Goal: Information Seeking & Learning: Learn about a topic

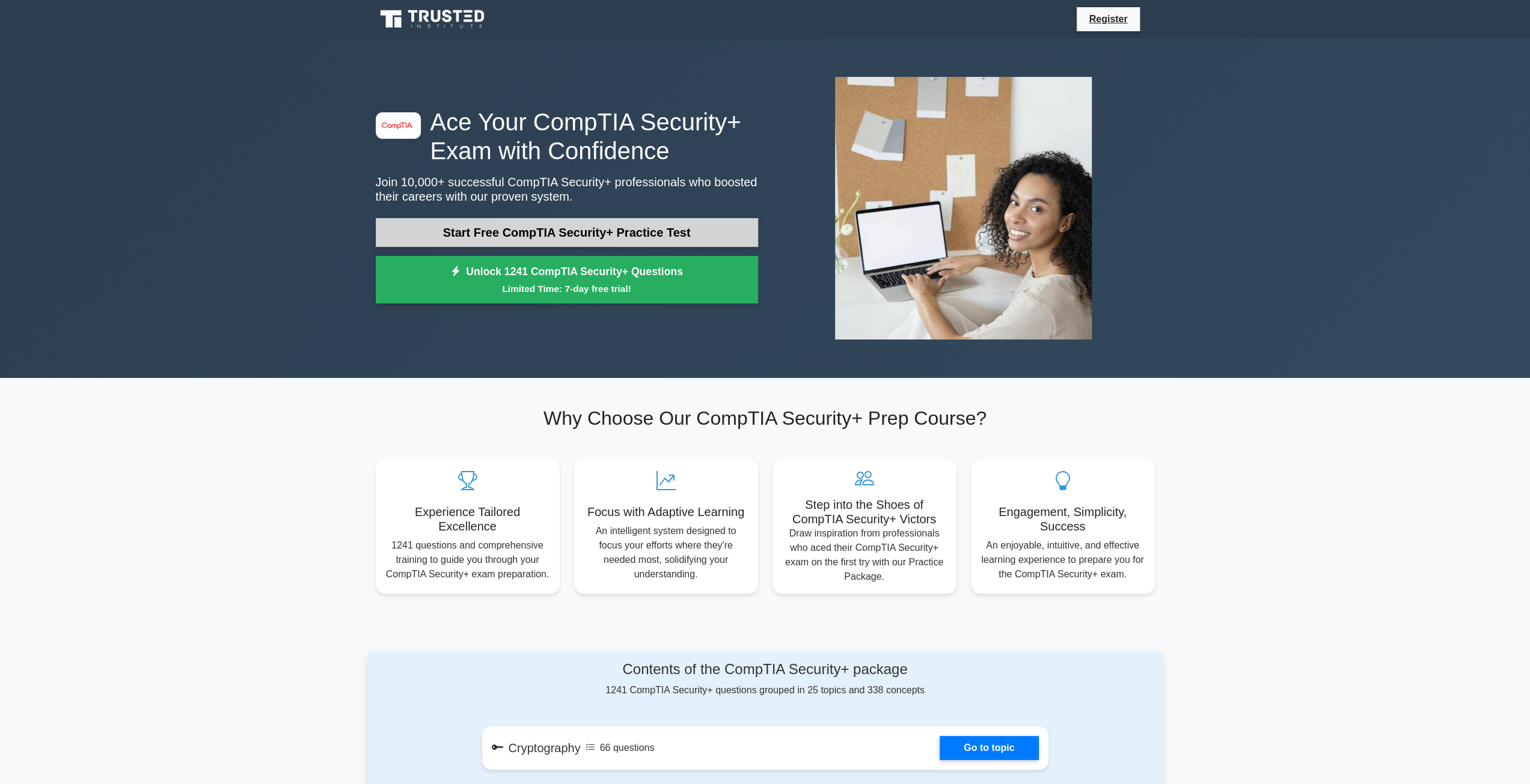
click at [546, 225] on link "Start Free CompTIA Security+ Practice Test" at bounding box center [567, 233] width 382 height 28
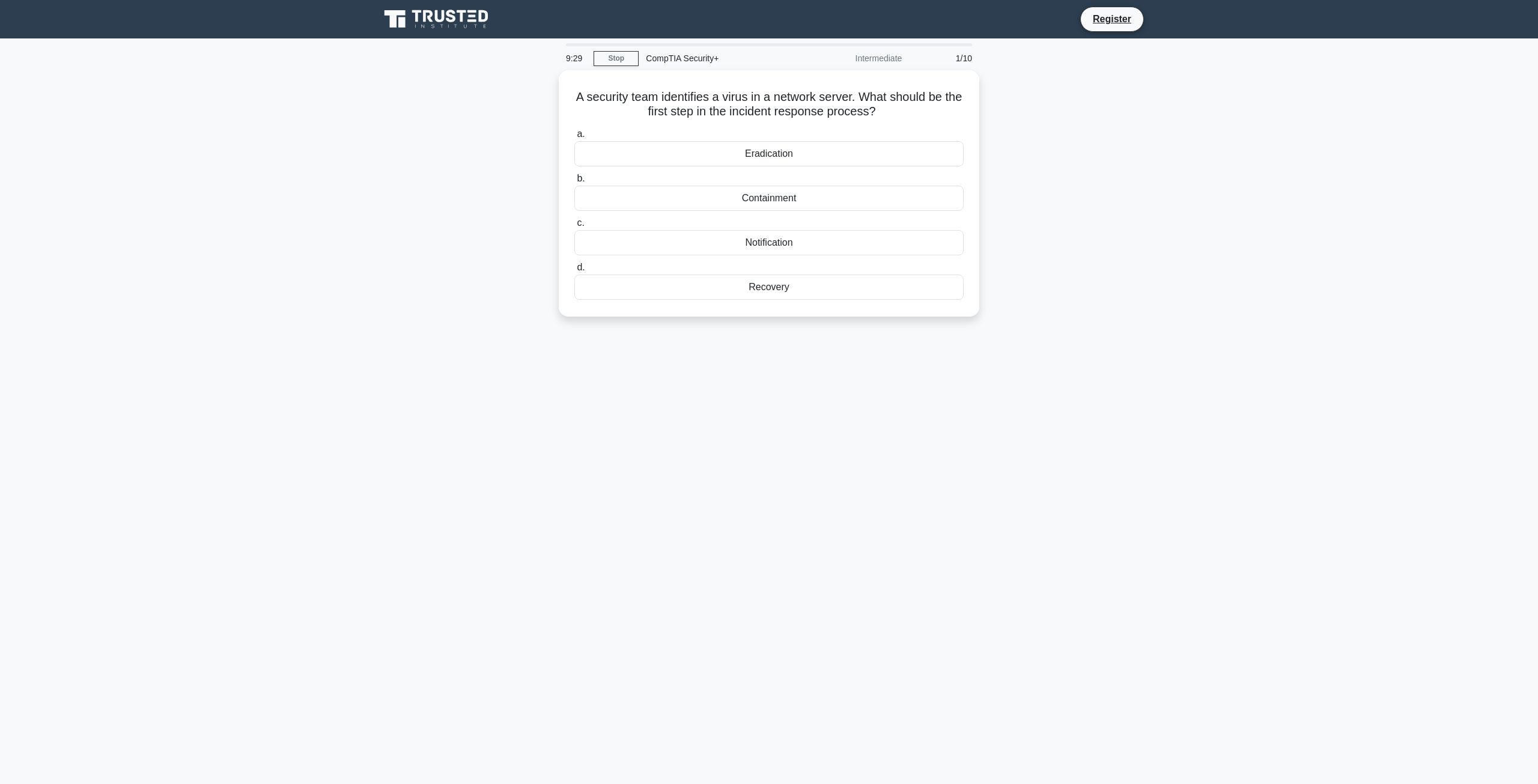
drag, startPoint x: 545, startPoint y: 255, endPoint x: 544, endPoint y: 279, distance: 24.0
click at [800, 205] on div "Containment" at bounding box center [769, 195] width 390 height 26
click at [574, 180] on input "b. Containment" at bounding box center [574, 176] width 0 height 8
click at [745, 246] on div "Focusing on intrusion detection" at bounding box center [769, 239] width 390 height 26
click at [574, 224] on input "c. Focusing on intrusion detection" at bounding box center [574, 220] width 0 height 8
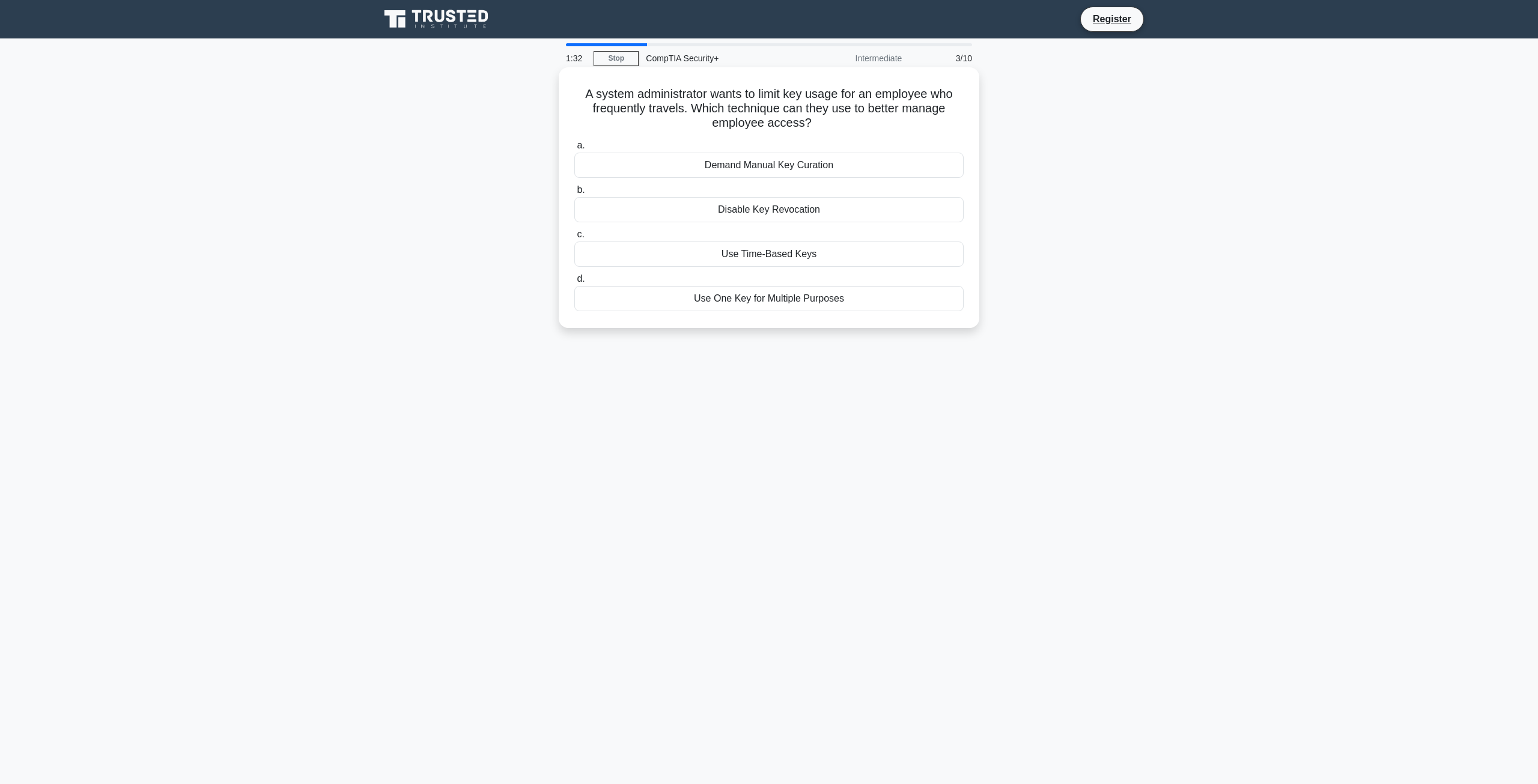
click at [733, 263] on div "Use Time-Based Keys" at bounding box center [769, 253] width 390 height 26
click at [574, 238] on input "c. Use Time-Based Keys" at bounding box center [574, 235] width 0 height 8
click at [683, 253] on div "Implement proper access control and encryption for data storage" at bounding box center [769, 253] width 390 height 26
click at [574, 238] on input "c. Implement proper access control and encryption for data storage" at bounding box center [574, 235] width 0 height 8
click at [685, 265] on div "Implementing failover systems" at bounding box center [769, 253] width 390 height 26
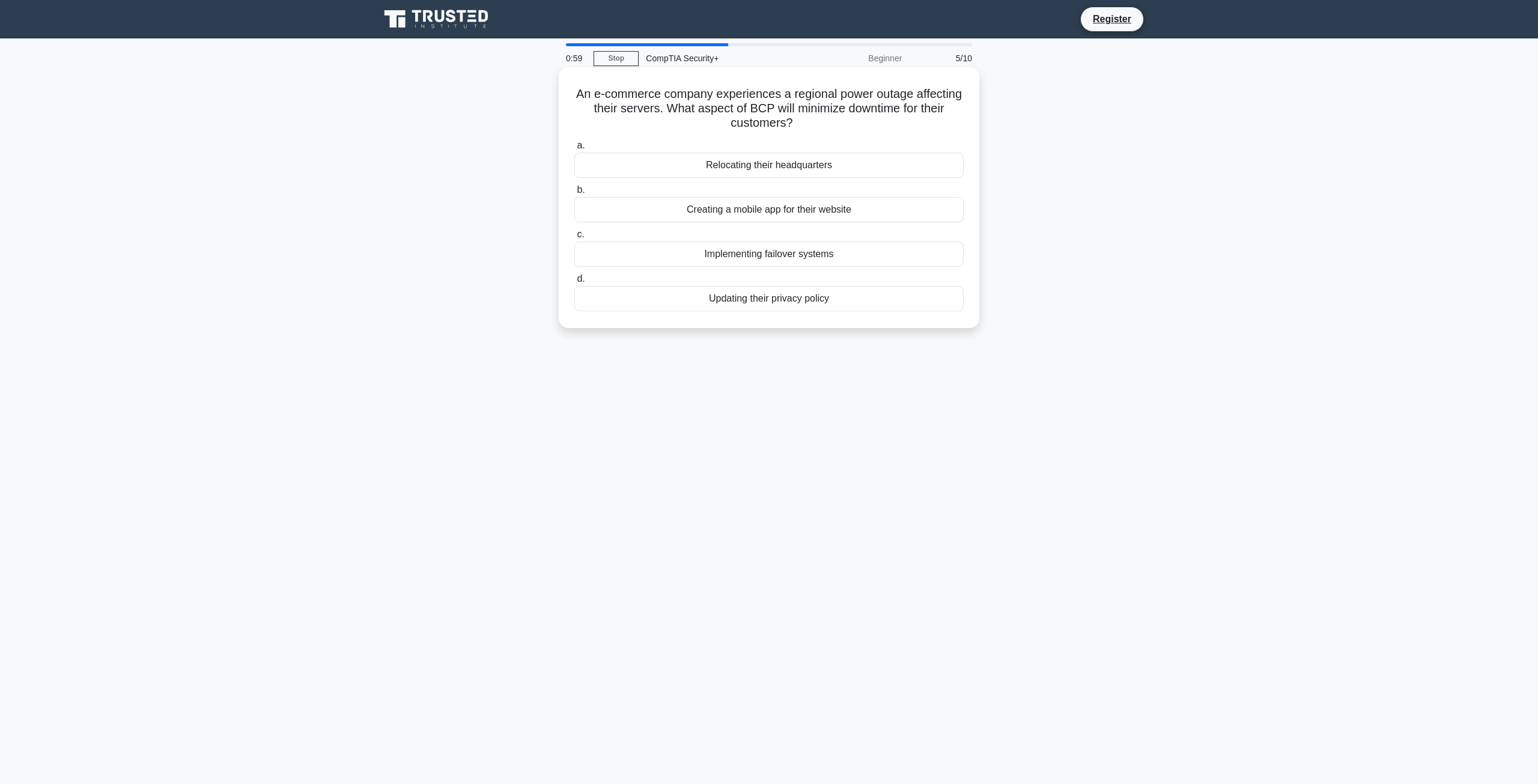
click at [574, 238] on input "c. Implementing failover systems" at bounding box center [574, 235] width 0 height 8
click at [776, 254] on div "Faster and more frequent updates due to a centralized management" at bounding box center [769, 253] width 390 height 26
click at [574, 238] on input "c. Faster and more frequent updates due to a centralized management" at bounding box center [574, 235] width 0 height 8
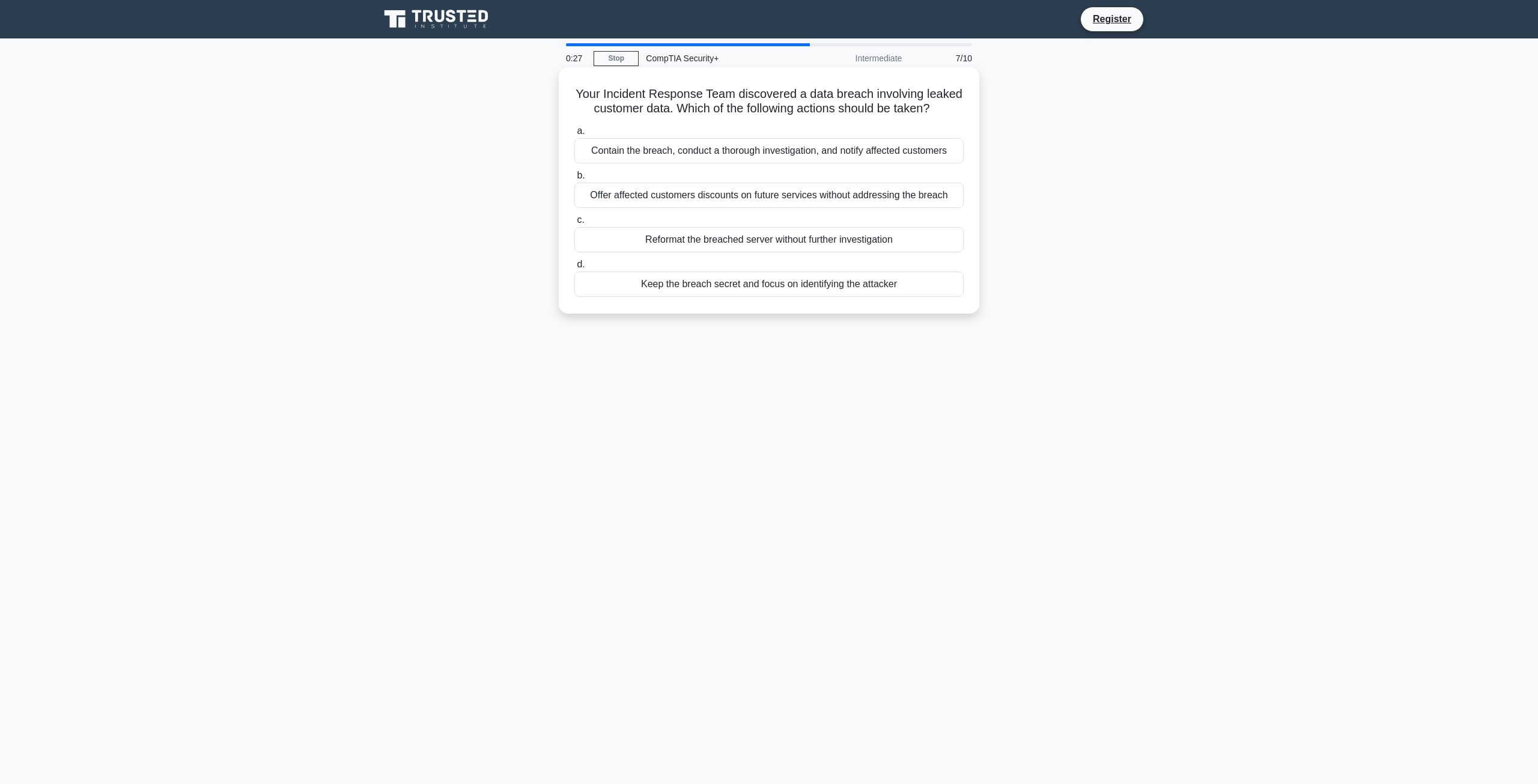
click at [725, 149] on div "Contain the breach, conduct a thorough investigation, and notify affected custo…" at bounding box center [769, 150] width 390 height 26
click at [574, 135] on input "a. Contain the breach, conduct a thorough investigation, and notify affected cu…" at bounding box center [574, 131] width 0 height 8
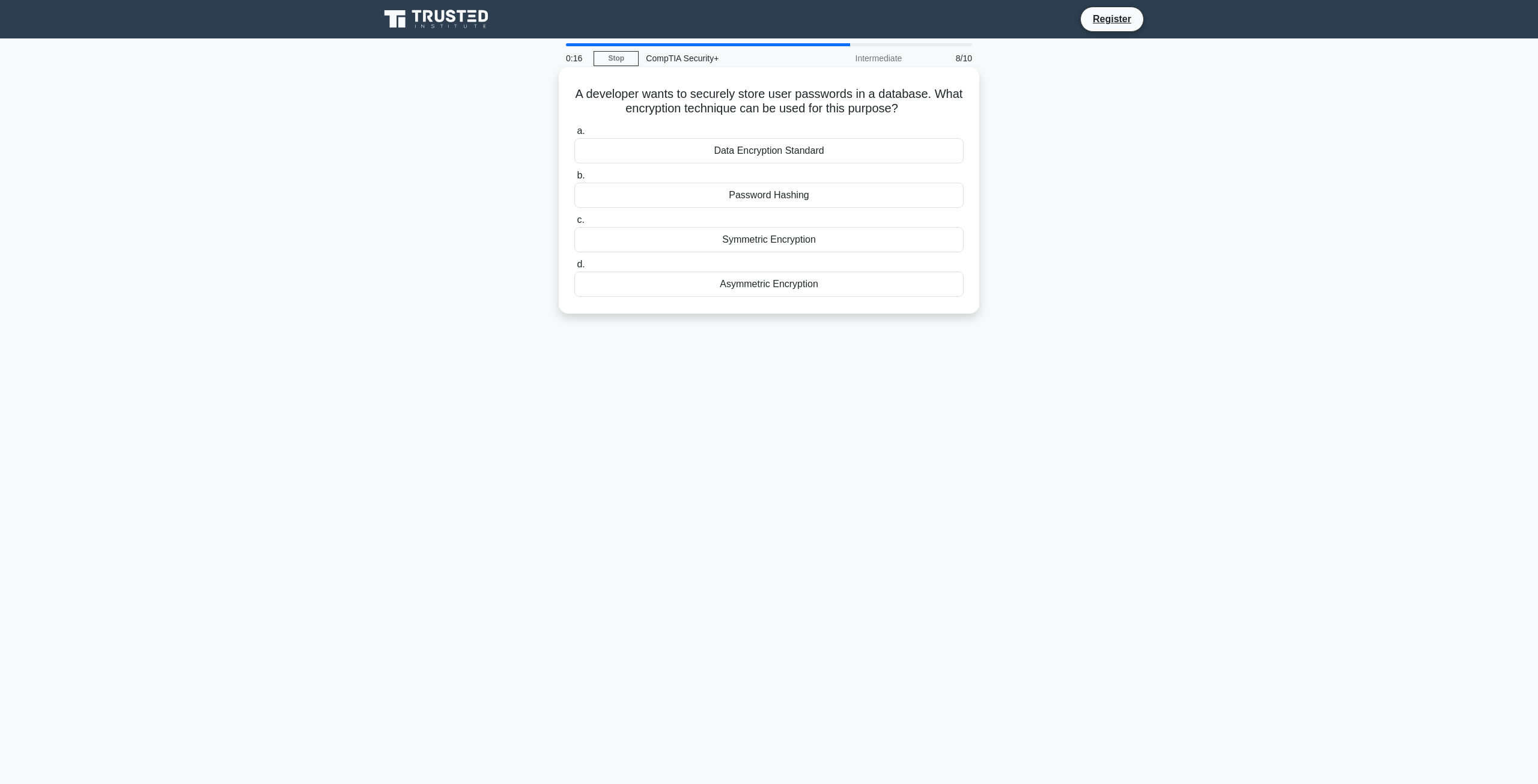
click at [816, 195] on div "Password Hashing" at bounding box center [769, 195] width 390 height 26
click at [574, 180] on input "b. Password Hashing" at bounding box center [574, 176] width 0 height 8
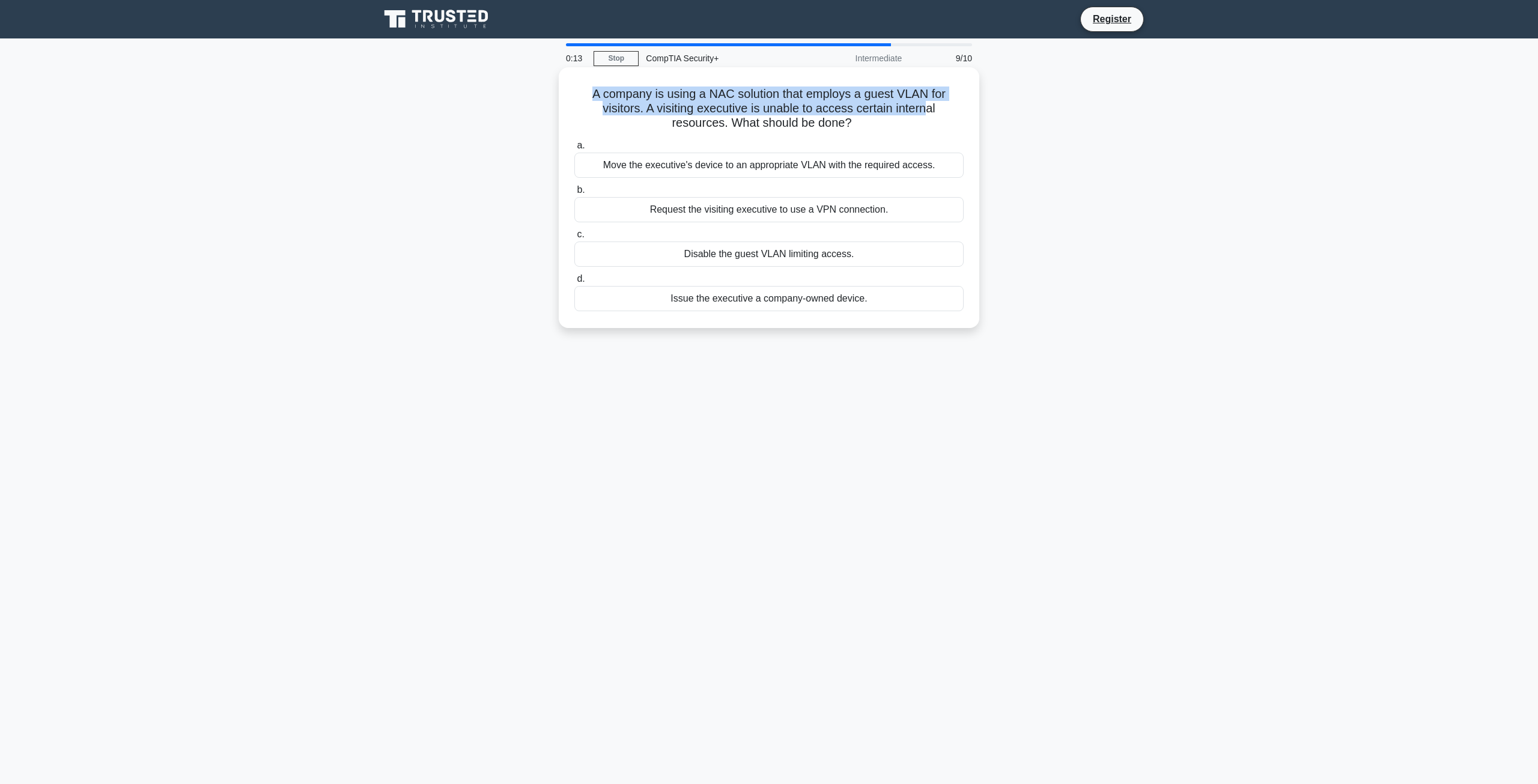
drag, startPoint x: 589, startPoint y: 95, endPoint x: 930, endPoint y: 112, distance: 341.4
click at [930, 112] on h5 "A company is using a NAC solution that employs a guest VLAN for visitors. A vis…" at bounding box center [769, 108] width 392 height 44
click at [928, 129] on h5 "A company is using a NAC solution that employs a guest VLAN for visitors. A vis…" at bounding box center [769, 108] width 392 height 44
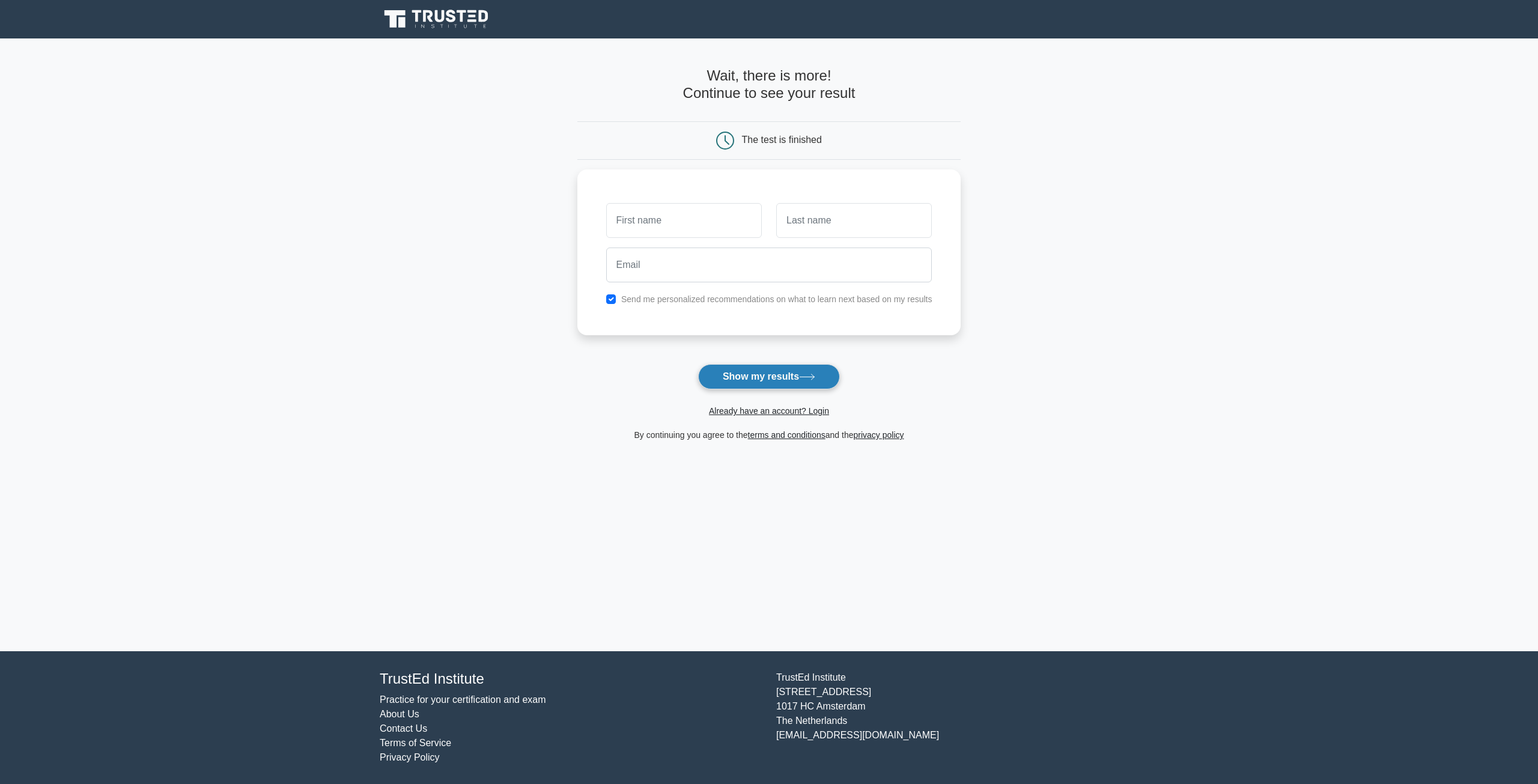
click at [745, 378] on button "Show my results" at bounding box center [769, 376] width 142 height 26
click at [720, 217] on input "text" at bounding box center [684, 218] width 156 height 35
type input "b"
click at [805, 229] on input "text" at bounding box center [854, 218] width 156 height 35
type input ","
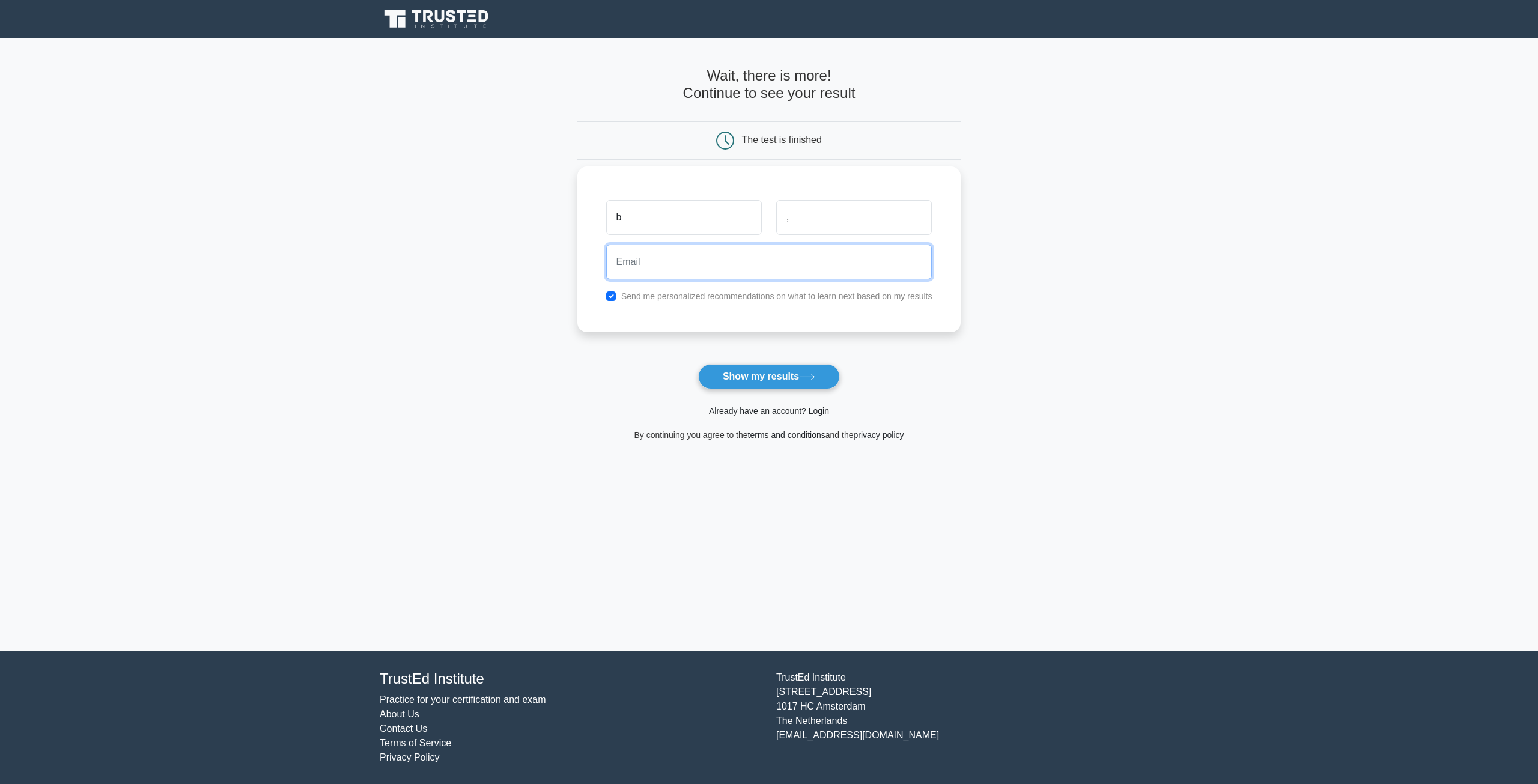
click at [754, 253] on input "email" at bounding box center [769, 262] width 326 height 35
type input "spamofbrad@gmail.com"
click at [603, 290] on div "Send me personalized recommendations on what to learn next based on my results" at bounding box center [769, 296] width 341 height 14
drag, startPoint x: 619, startPoint y: 296, endPoint x: 609, endPoint y: 299, distance: 10.4
click at [618, 296] on div "Send me personalized recommendations on what to learn next based on my results" at bounding box center [769, 296] width 341 height 14
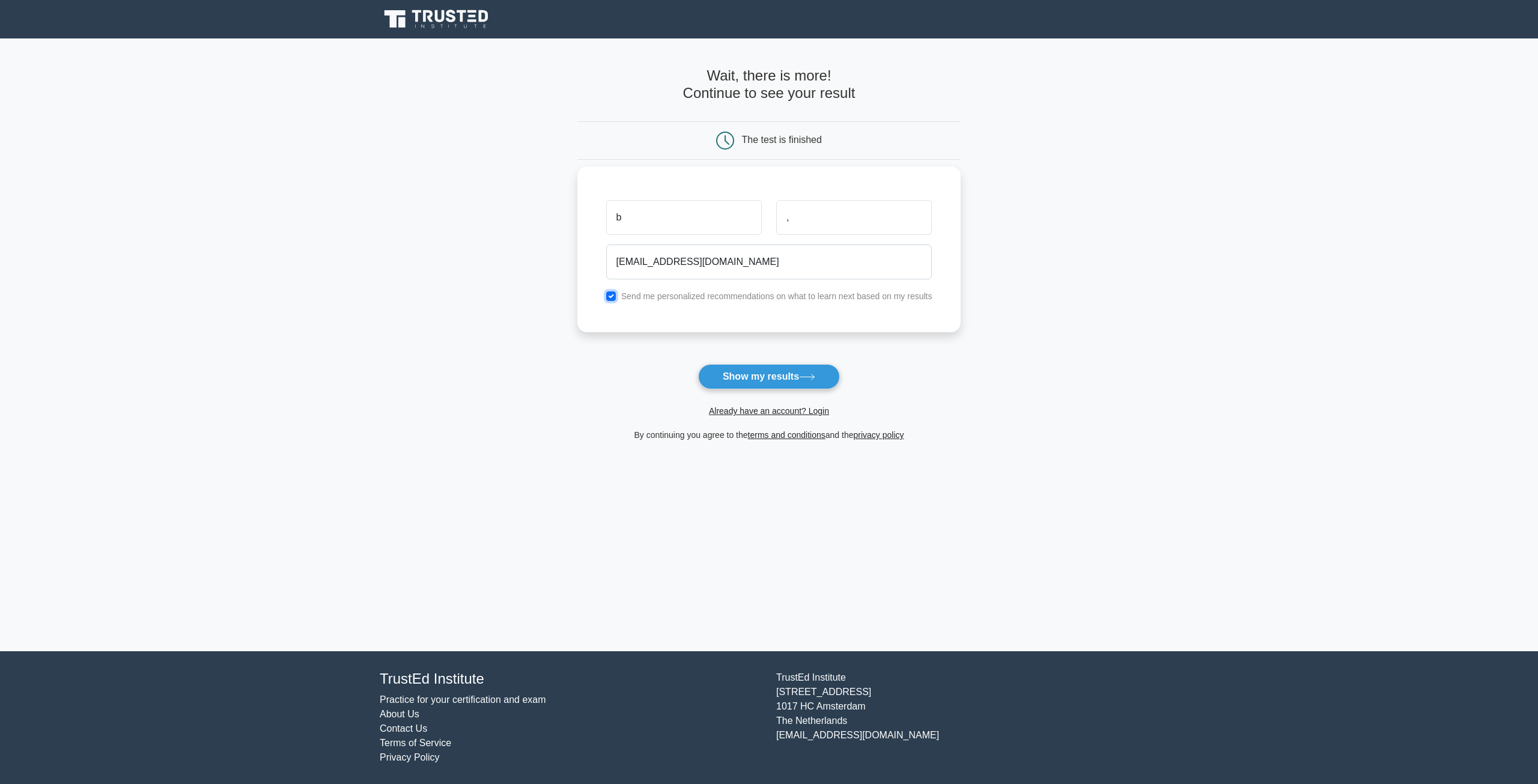
click at [608, 297] on input "checkbox" at bounding box center [611, 296] width 9 height 9
checkbox input "false"
click at [770, 379] on button "Show my results" at bounding box center [769, 376] width 142 height 26
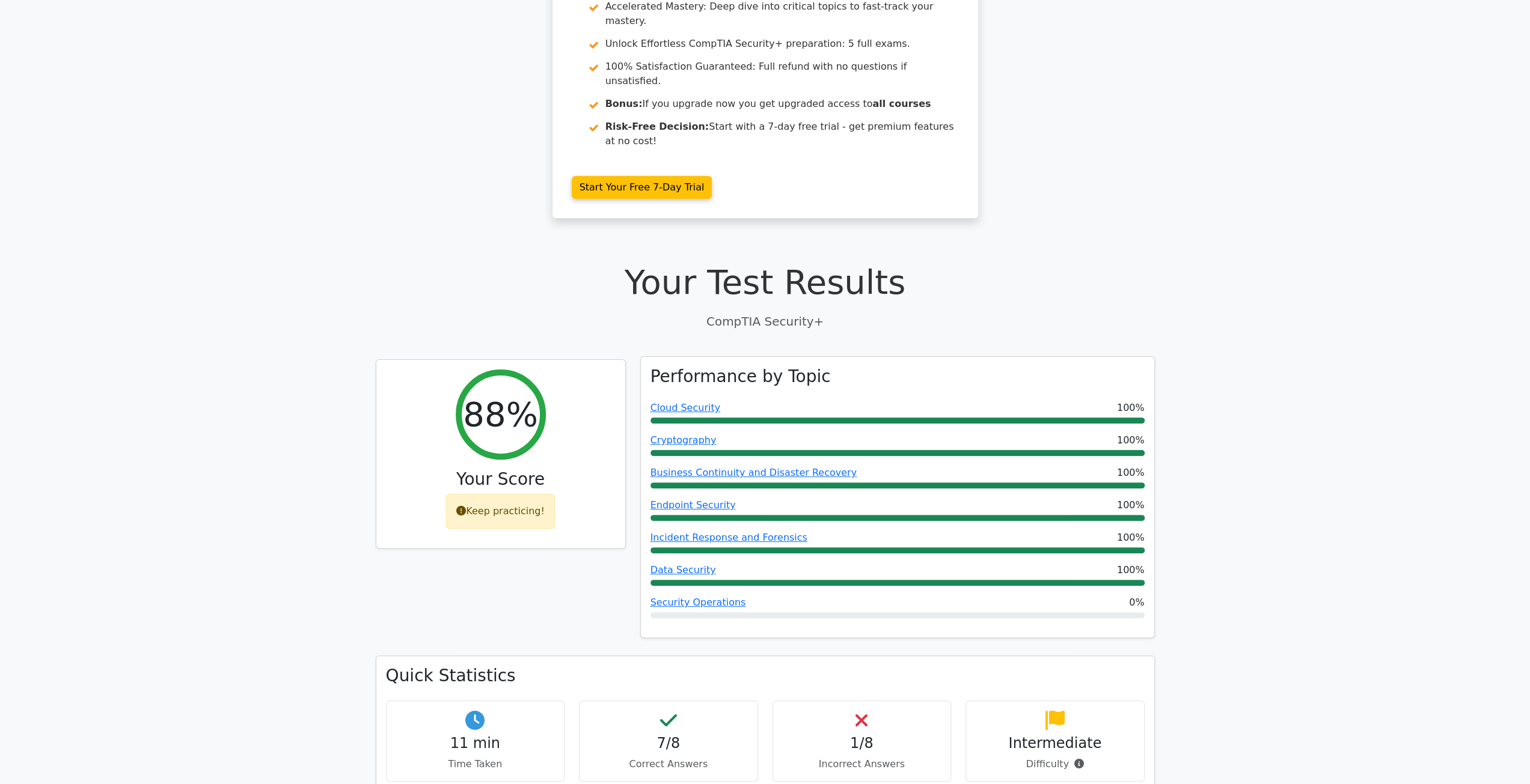
scroll to position [301, 0]
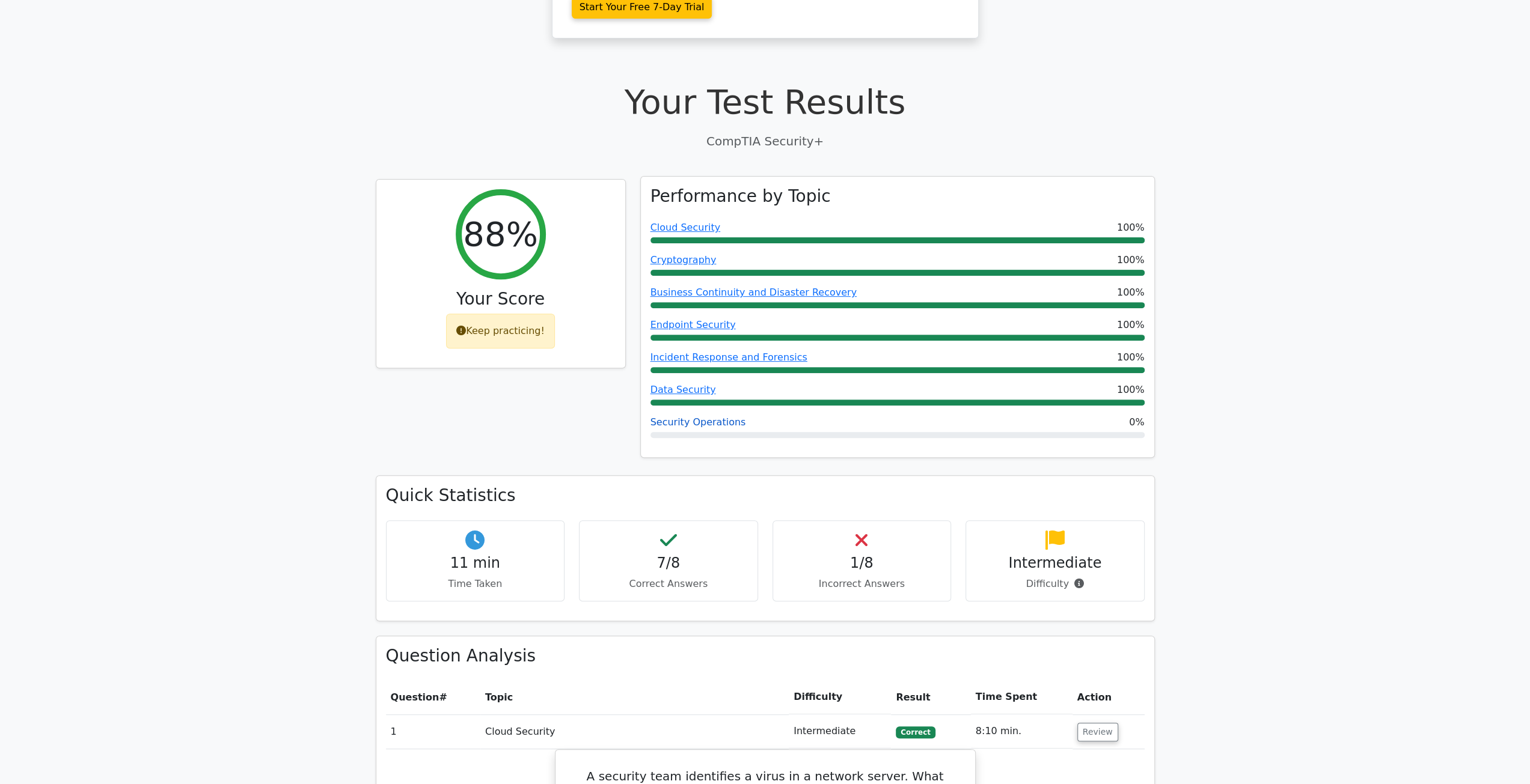
click at [701, 416] on link "Security Operations" at bounding box center [697, 422] width 96 height 11
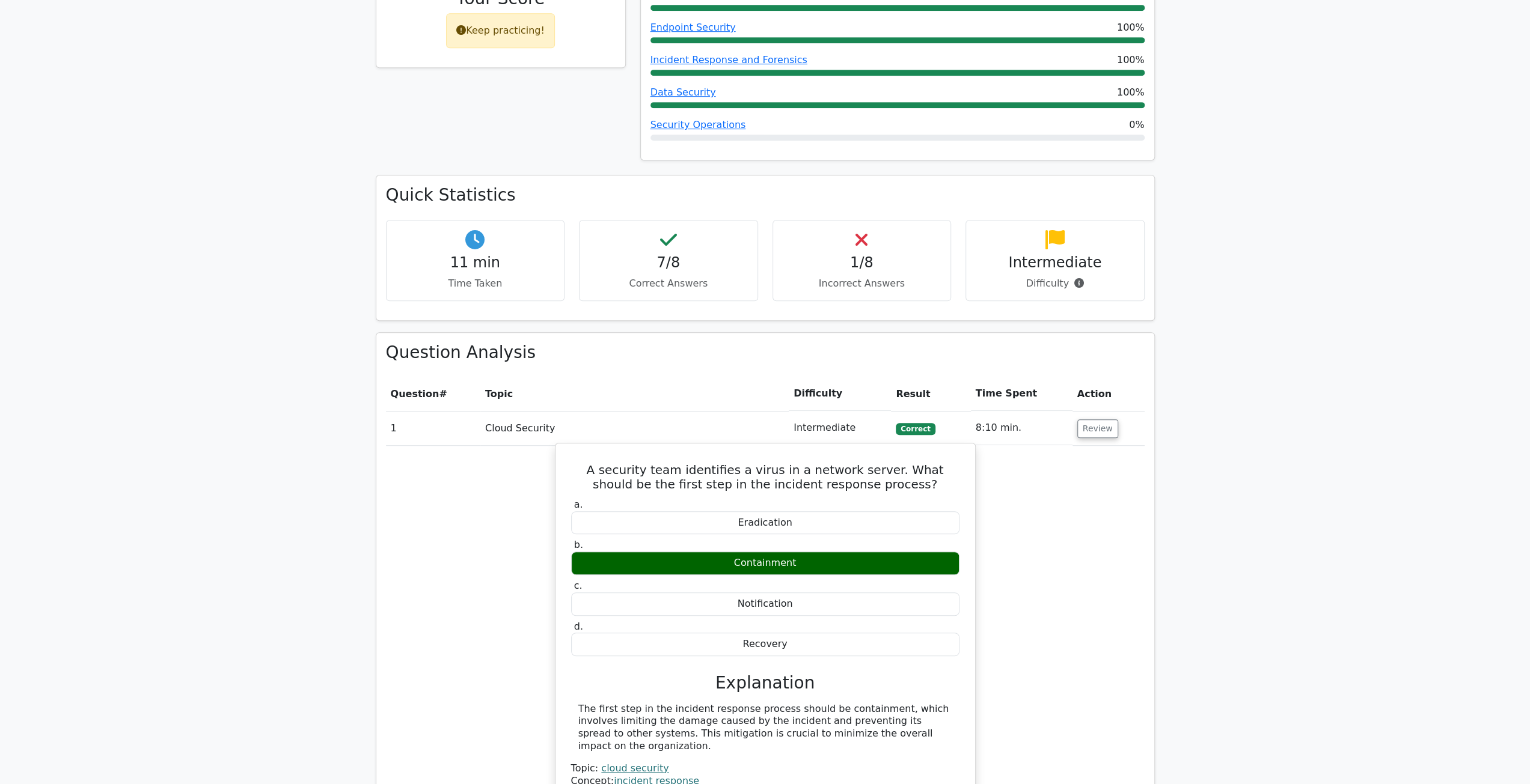
scroll to position [901, 0]
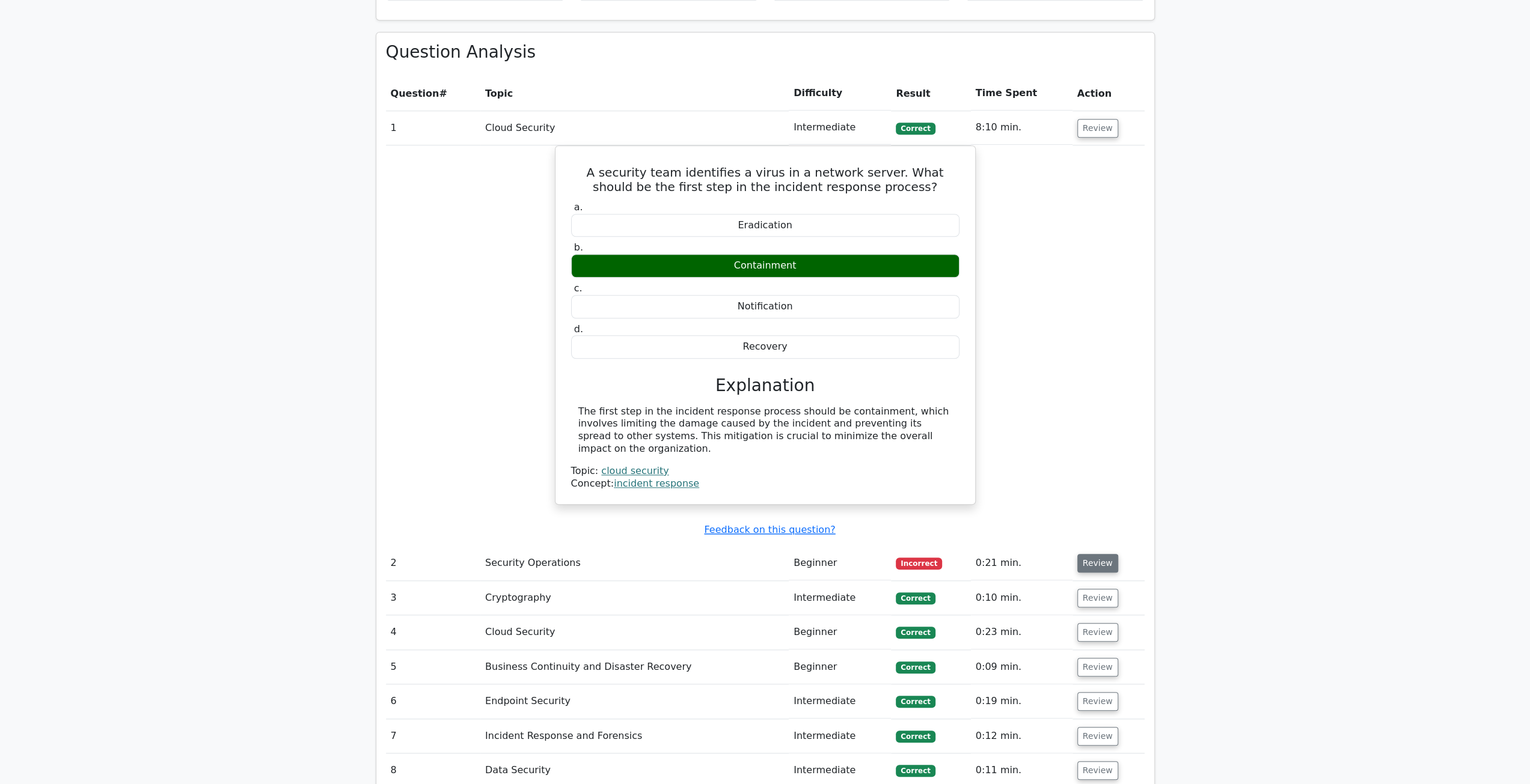
click at [1087, 554] on button "Review" at bounding box center [1097, 564] width 41 height 19
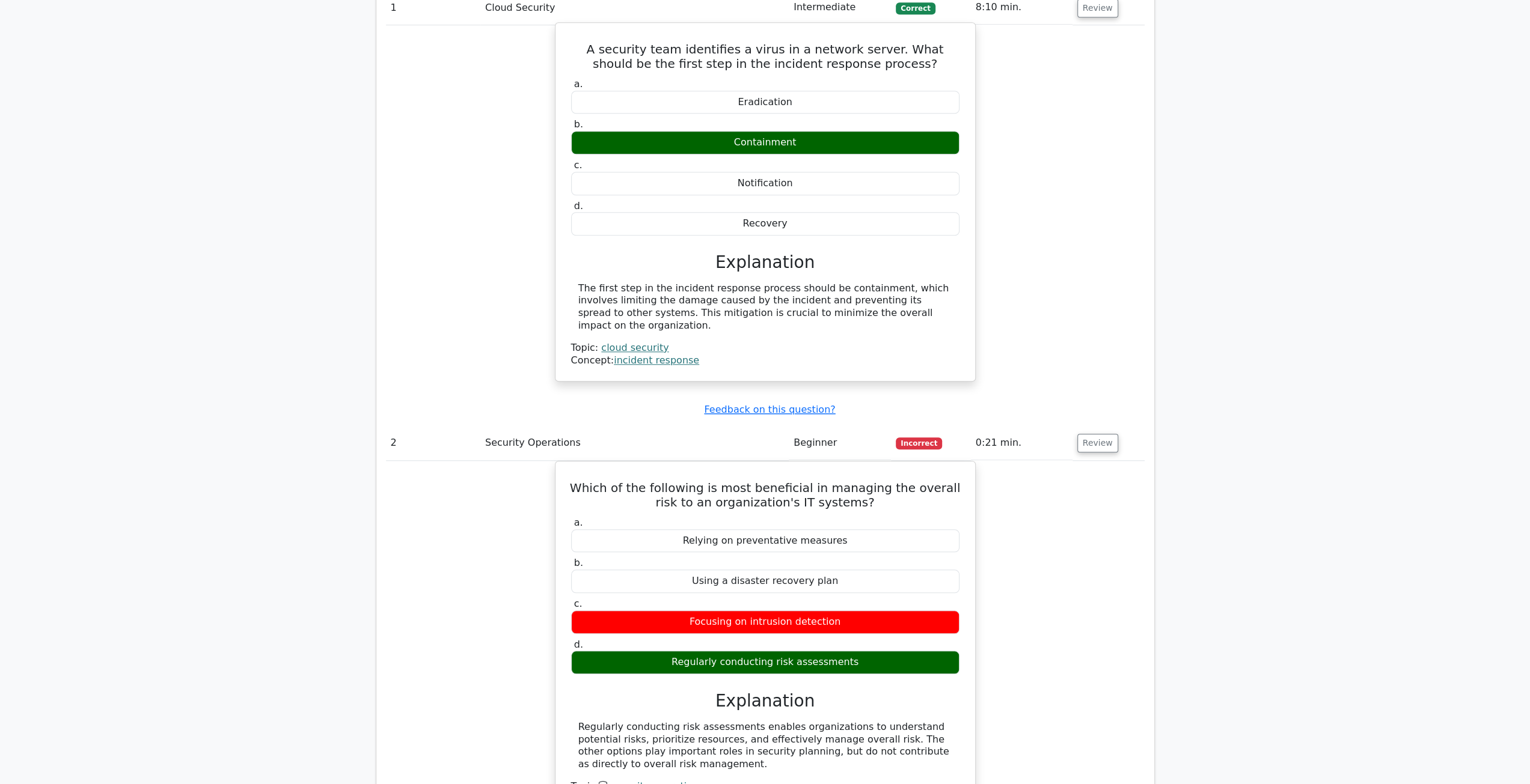
scroll to position [661, 0]
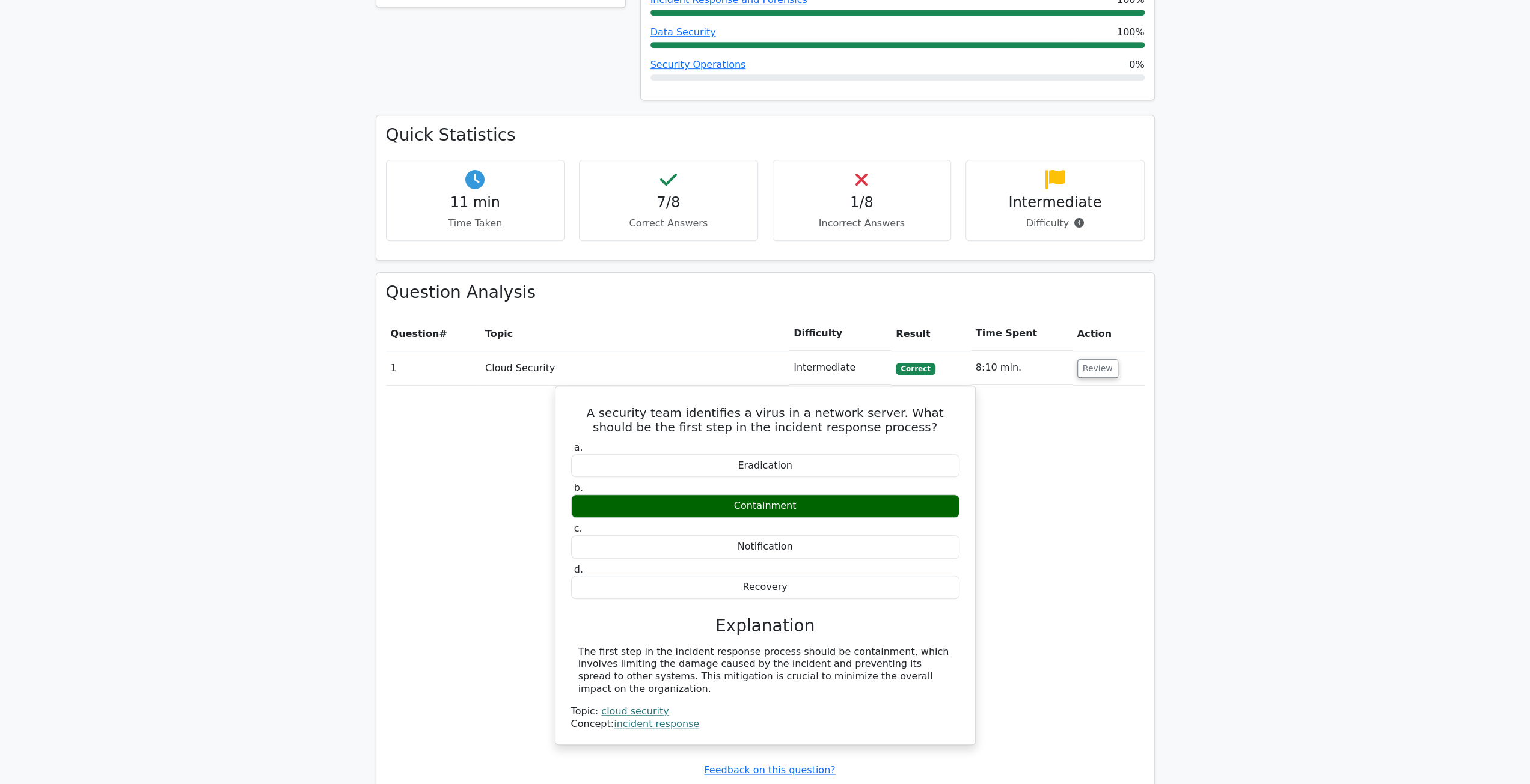
drag, startPoint x: 1014, startPoint y: 459, endPoint x: 1050, endPoint y: 450, distance: 37.1
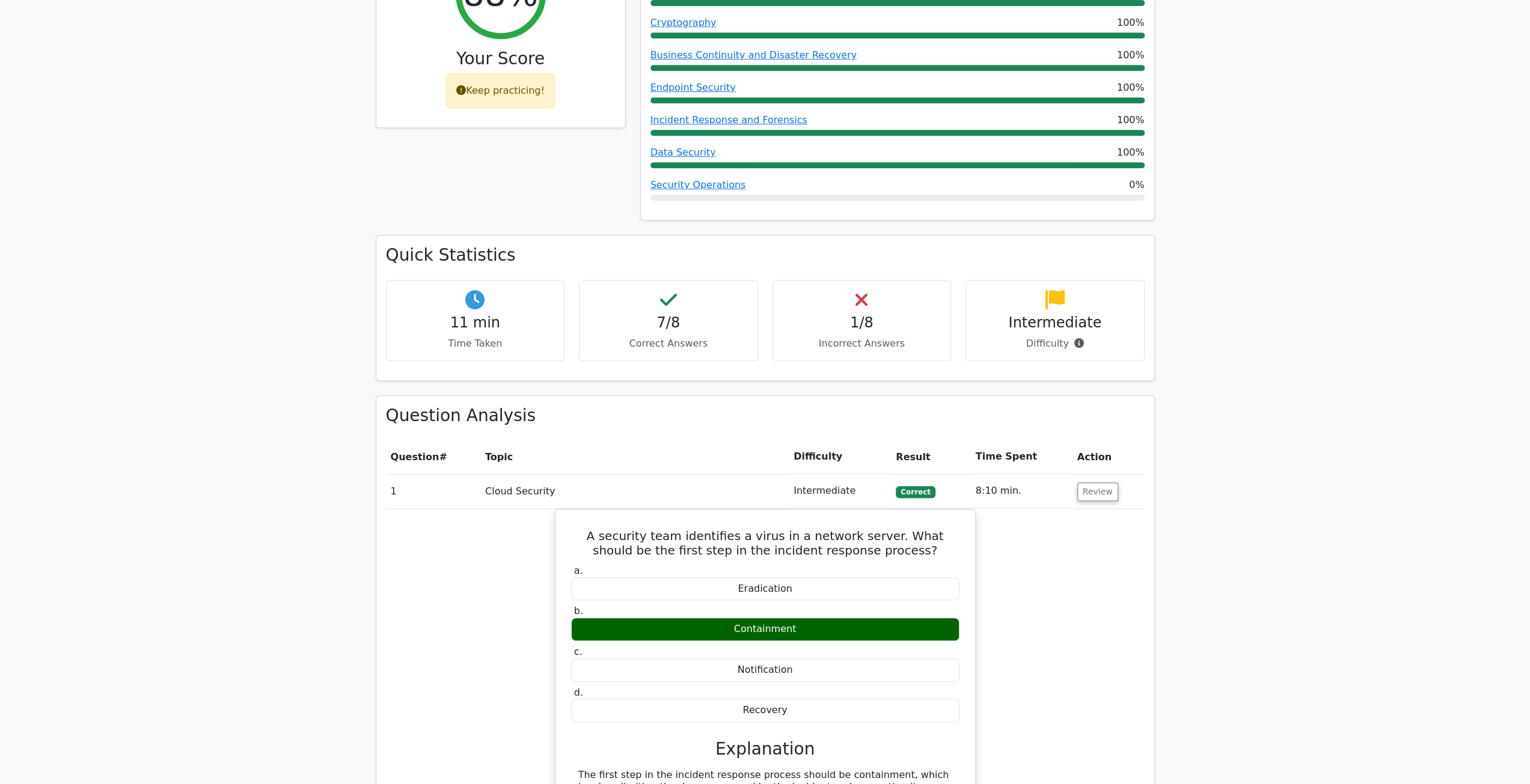
drag, startPoint x: 1050, startPoint y: 450, endPoint x: 1374, endPoint y: 252, distance: 379.7
click at [1374, 252] on main "image/svg+xml Go Premium CompTIA Security+ Preparation Package (2025) 1241 Supe…" at bounding box center [765, 749] width 1530 height 2503
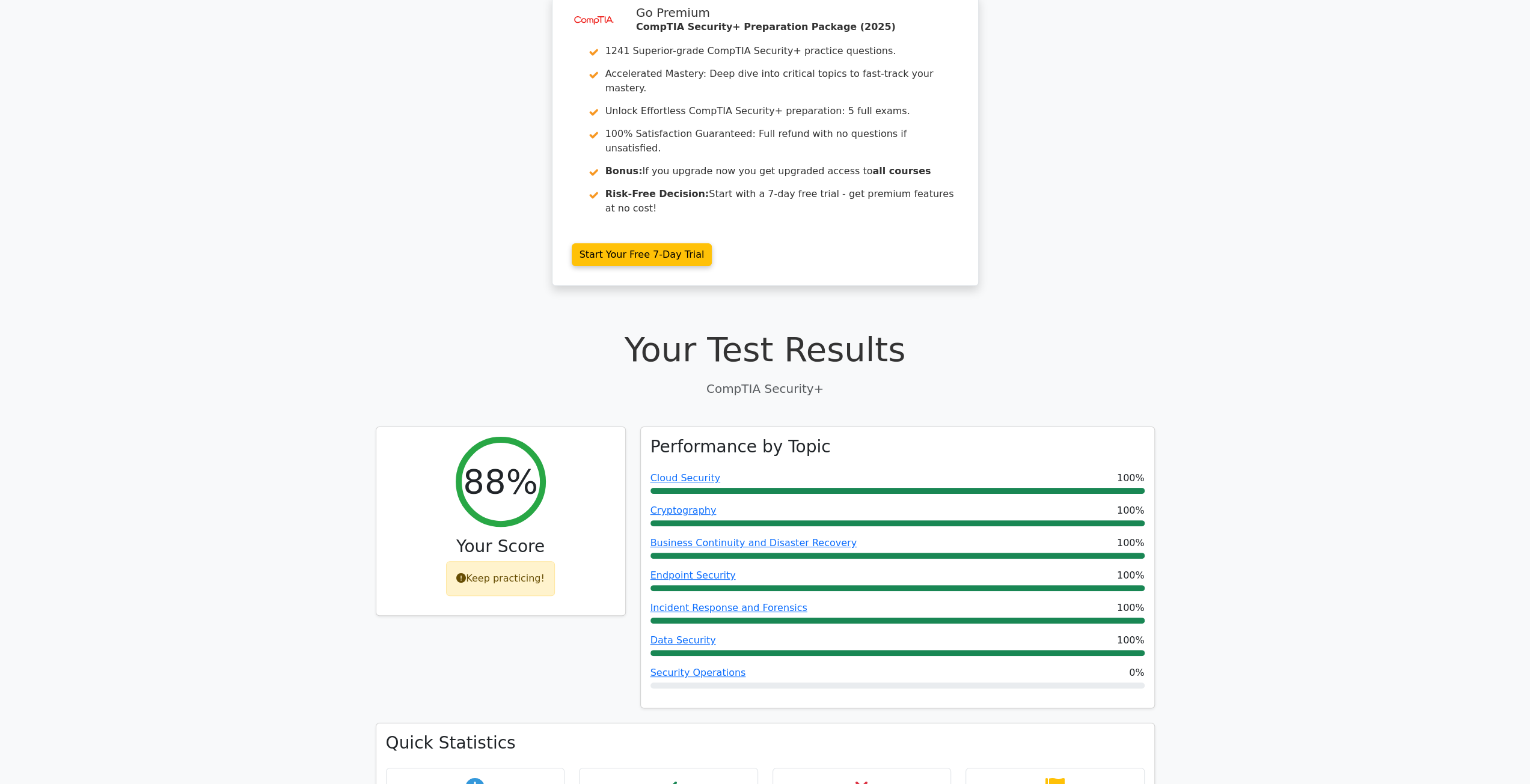
scroll to position [0, 0]
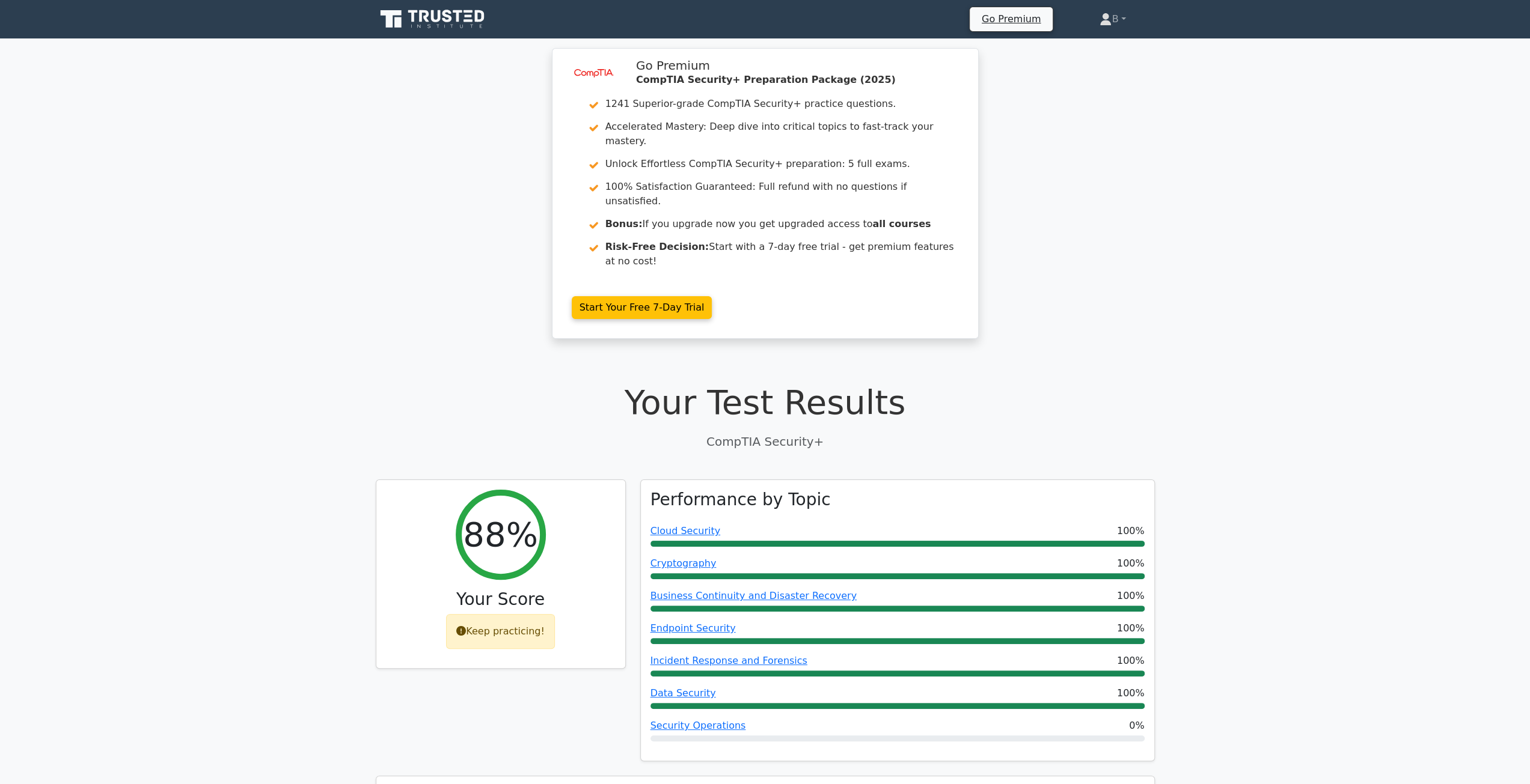
click at [446, 24] on icon at bounding box center [433, 19] width 115 height 23
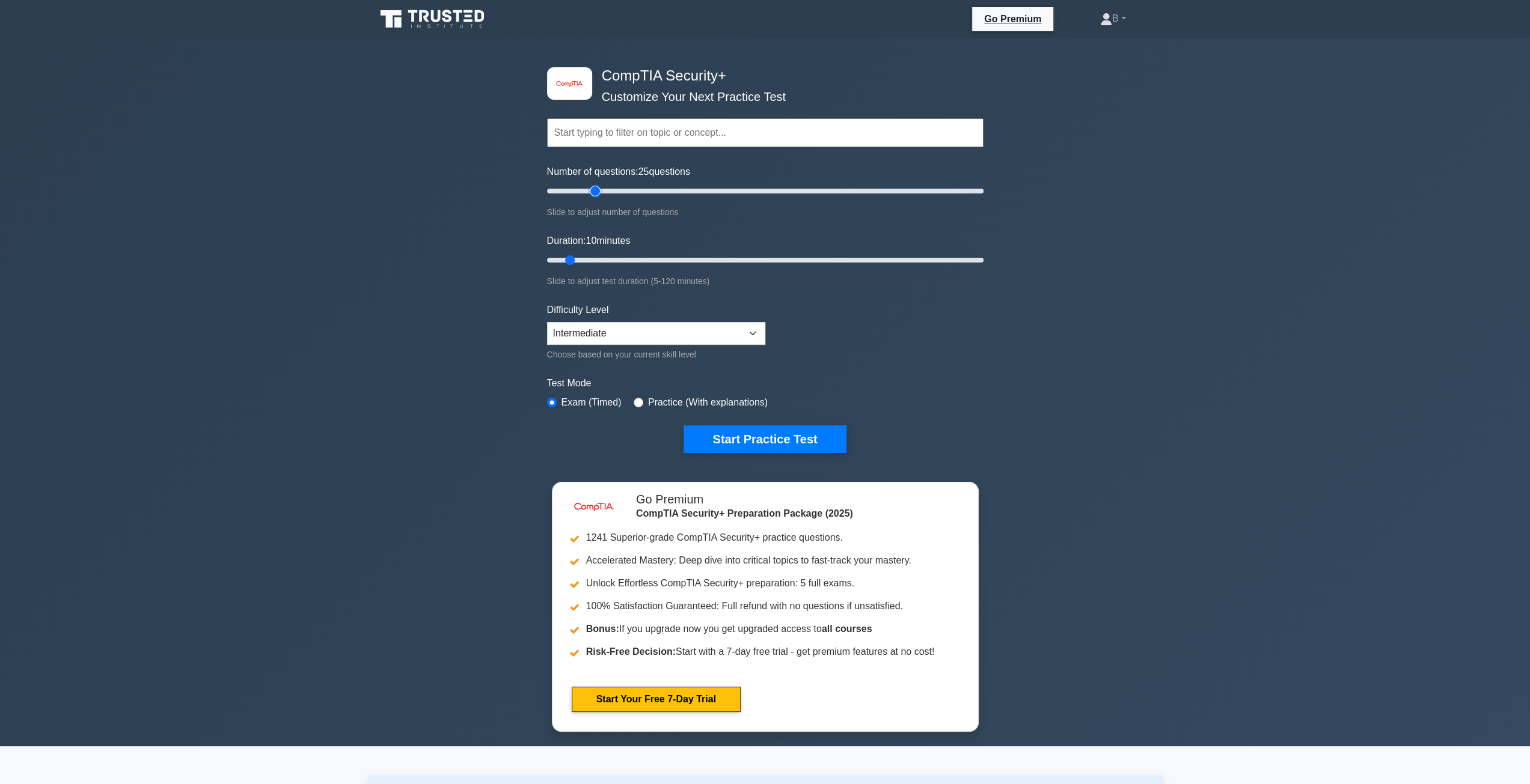
drag, startPoint x: 565, startPoint y: 187, endPoint x: 592, endPoint y: 195, distance: 28.2
click at [592, 195] on input "Number of questions: 25 questions" at bounding box center [765, 190] width 436 height 14
drag, startPoint x: 596, startPoint y: 193, endPoint x: 588, endPoint y: 194, distance: 8.1
type input "20"
click at [588, 194] on input "Number of questions: 20 questions" at bounding box center [765, 190] width 436 height 14
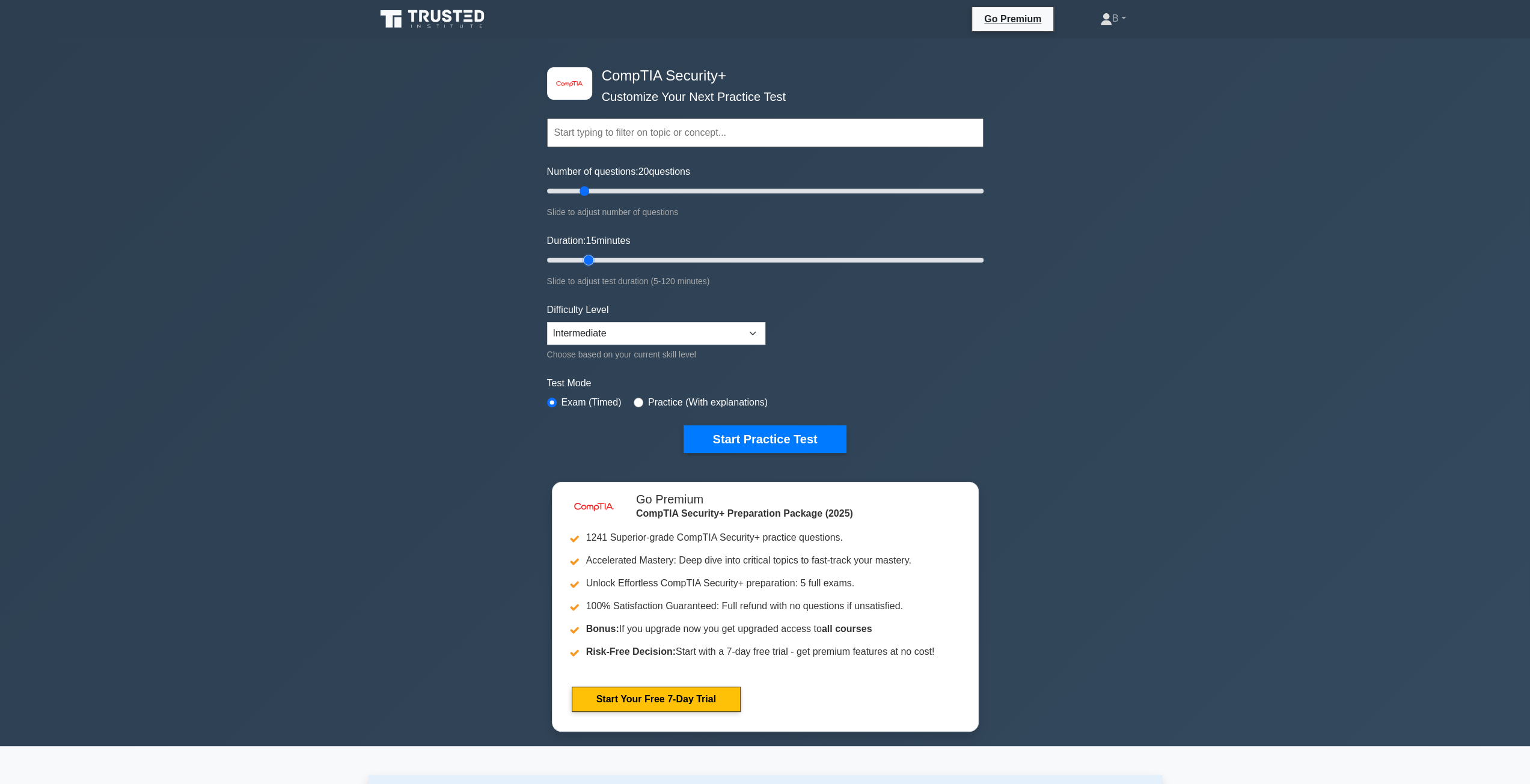
drag, startPoint x: 568, startPoint y: 257, endPoint x: 589, endPoint y: 258, distance: 21.0
type input "15"
click at [589, 258] on input "Duration: 15 minutes" at bounding box center [765, 259] width 436 height 14
click at [683, 329] on select "Beginner Intermediate Expert" at bounding box center [656, 334] width 219 height 23
click at [853, 300] on form "Topics Cryptography Identity and Access Management Risk Management Network Secu…" at bounding box center [765, 267] width 436 height 372
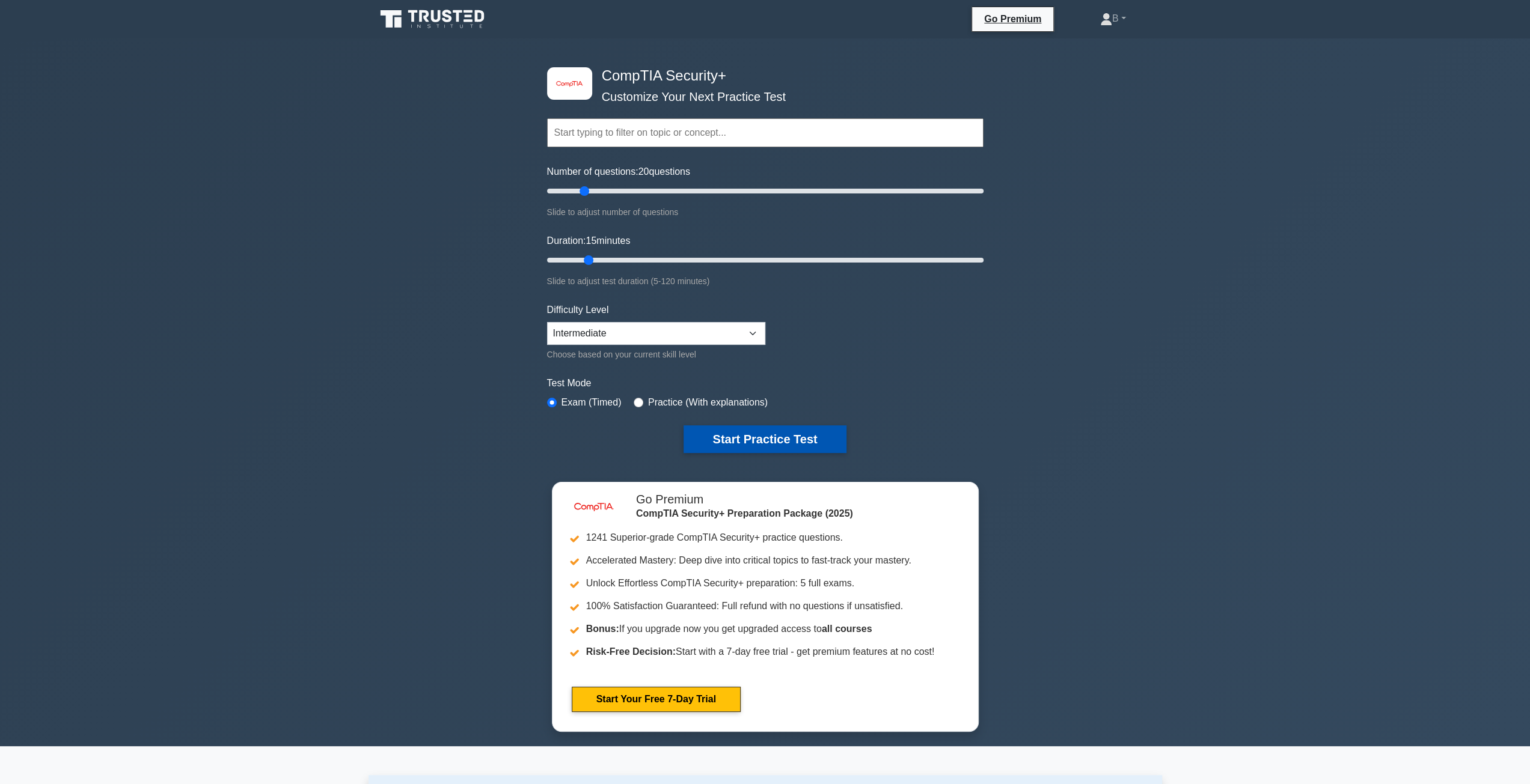
click at [749, 441] on button "Start Practice Test" at bounding box center [765, 439] width 163 height 27
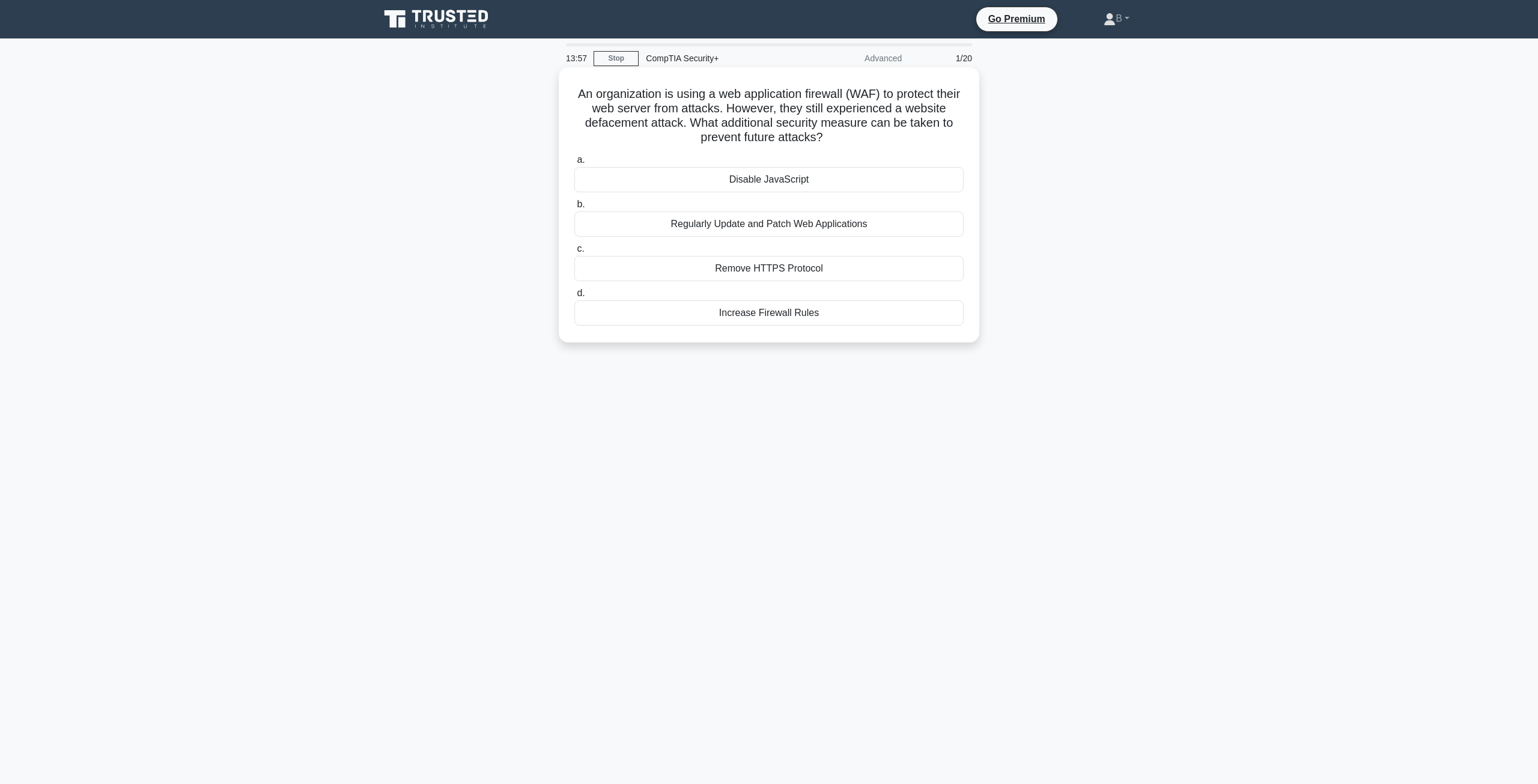
click at [734, 228] on div "Regularly Update and Patch Web Applications" at bounding box center [769, 224] width 390 height 26
click at [574, 208] on input "b. Regularly Update and Patch Web Applications" at bounding box center [574, 204] width 0 height 8
click at [639, 174] on div "Face recognition" at bounding box center [769, 180] width 390 height 26
click at [574, 164] on input "a. Face recognition" at bounding box center [574, 160] width 0 height 8
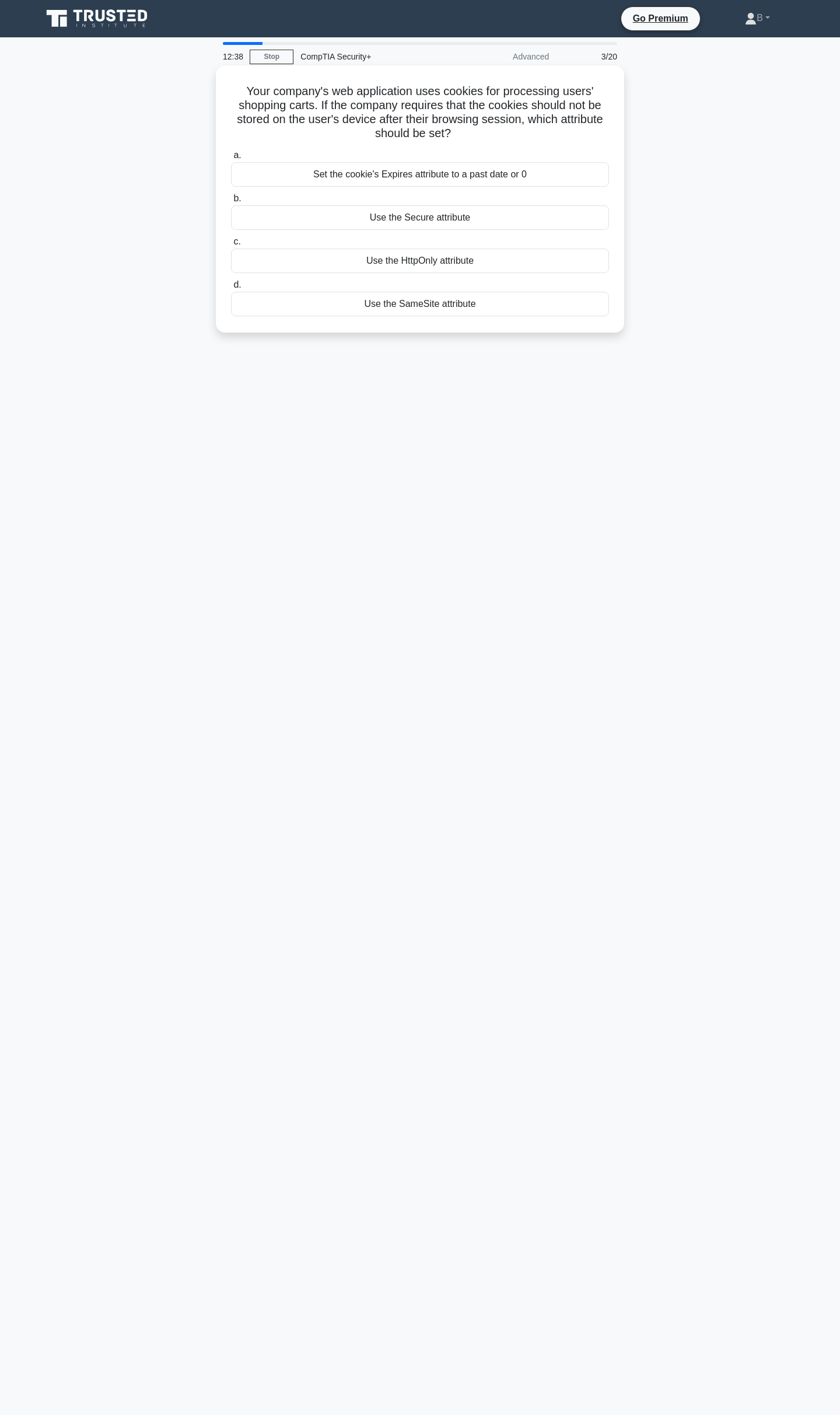
click at [396, 305] on div "Use the SameSite attribute" at bounding box center [420, 304] width 378 height 25
click at [231, 288] on input "d. Use the SameSite attribute" at bounding box center [231, 285] width 0 height 7
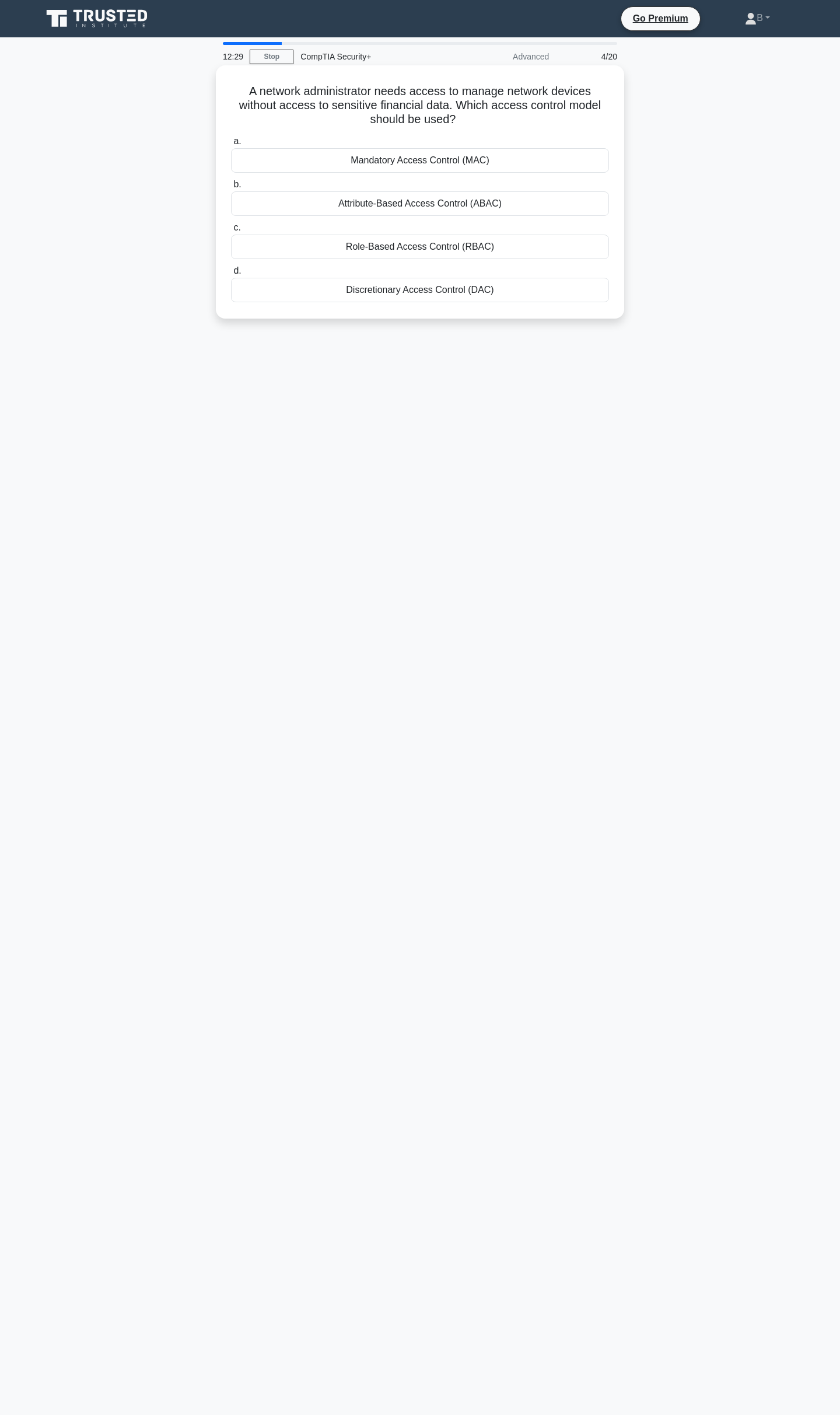
click at [452, 252] on div "Role-Based Access Control (RBAC)" at bounding box center [420, 246] width 378 height 25
click at [231, 231] on input "c. Role-Based Access Control (RBAC)" at bounding box center [231, 228] width 0 height 7
drag, startPoint x: 226, startPoint y: 91, endPoint x: 556, endPoint y: 120, distance: 331.3
click at [556, 120] on div "A security analyst suspects an insider threat might be responsible for a recent…" at bounding box center [420, 192] width 399 height 244
copy h5 "A security analyst suspects an insider threat might be responsible for a recent…"
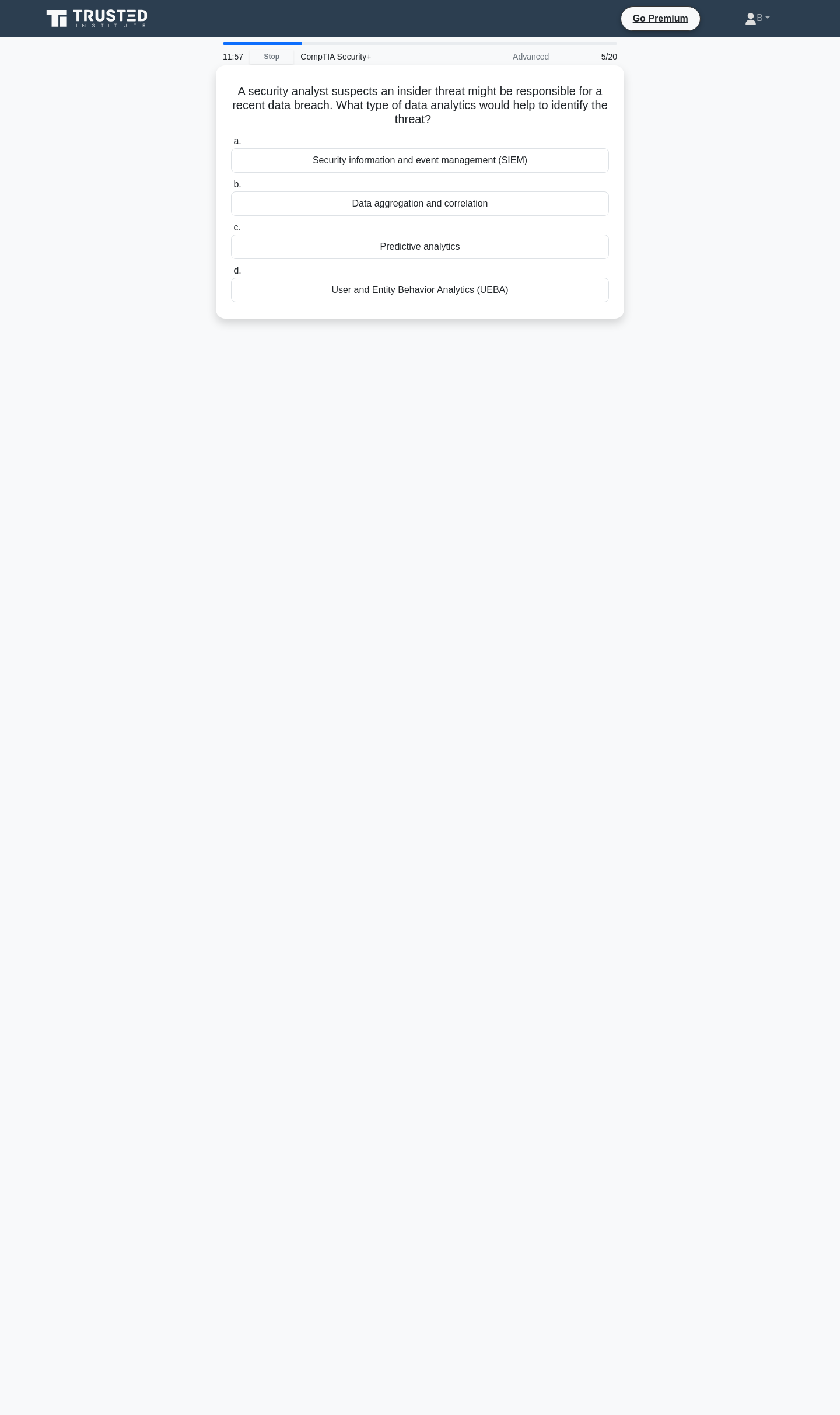
click at [412, 296] on div "User and Entity Behavior Analytics (UEBA)" at bounding box center [420, 289] width 378 height 25
click at [231, 275] on input "d. User and Entity Behavior Analytics (UEBA)" at bounding box center [231, 271] width 0 height 7
click at [441, 214] on div "Revision history" at bounding box center [420, 203] width 378 height 25
click at [231, 188] on input "b. Revision history" at bounding box center [231, 185] width 0 height 7
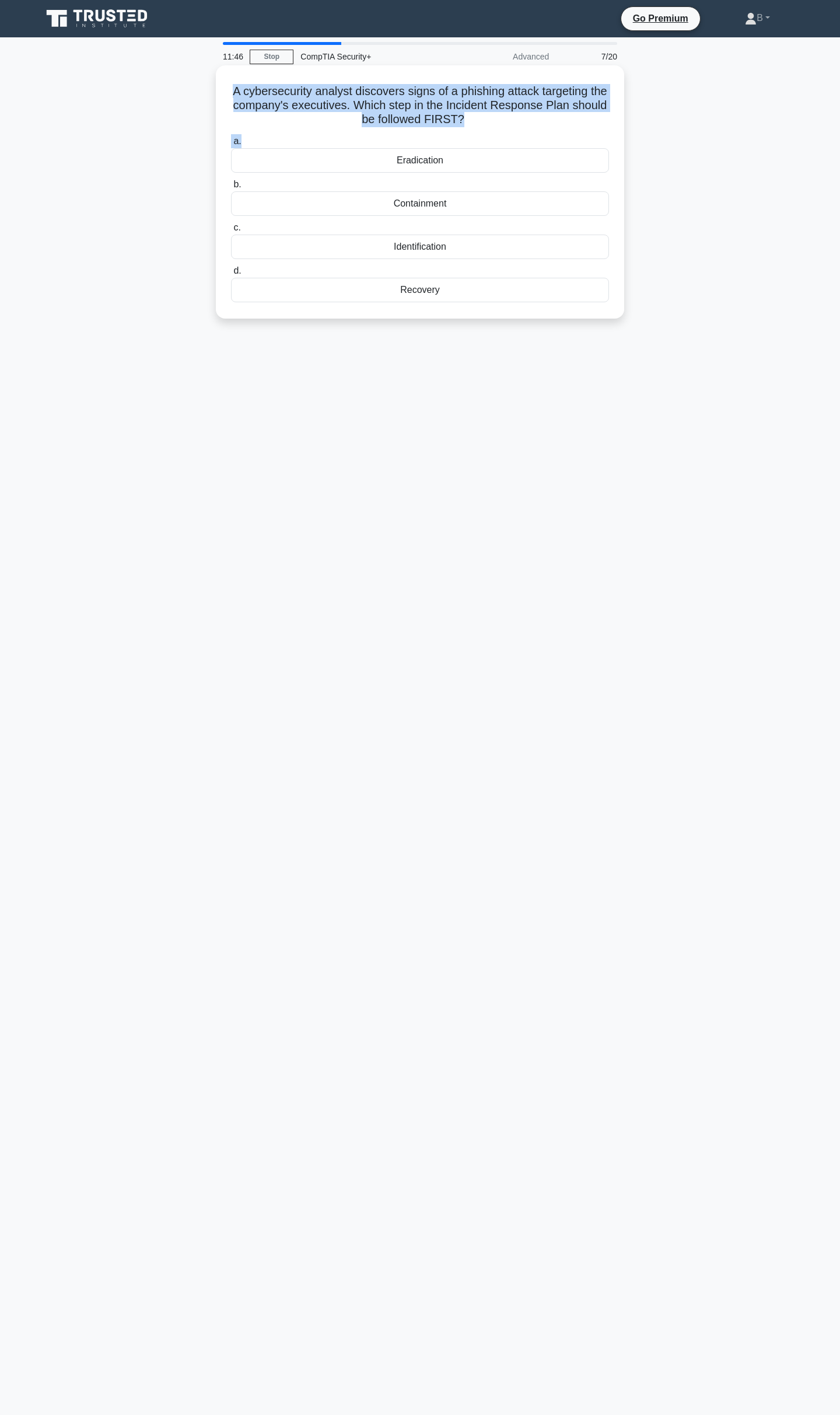
drag, startPoint x: 225, startPoint y: 85, endPoint x: 568, endPoint y: 134, distance: 346.5
click at [568, 134] on div "A cybersecurity analyst discovers signs of a phishing attack targeting the comp…" at bounding box center [420, 192] width 399 height 244
copy div "A cybersecurity analyst discovers signs of a phishing attack targeting the comp…"
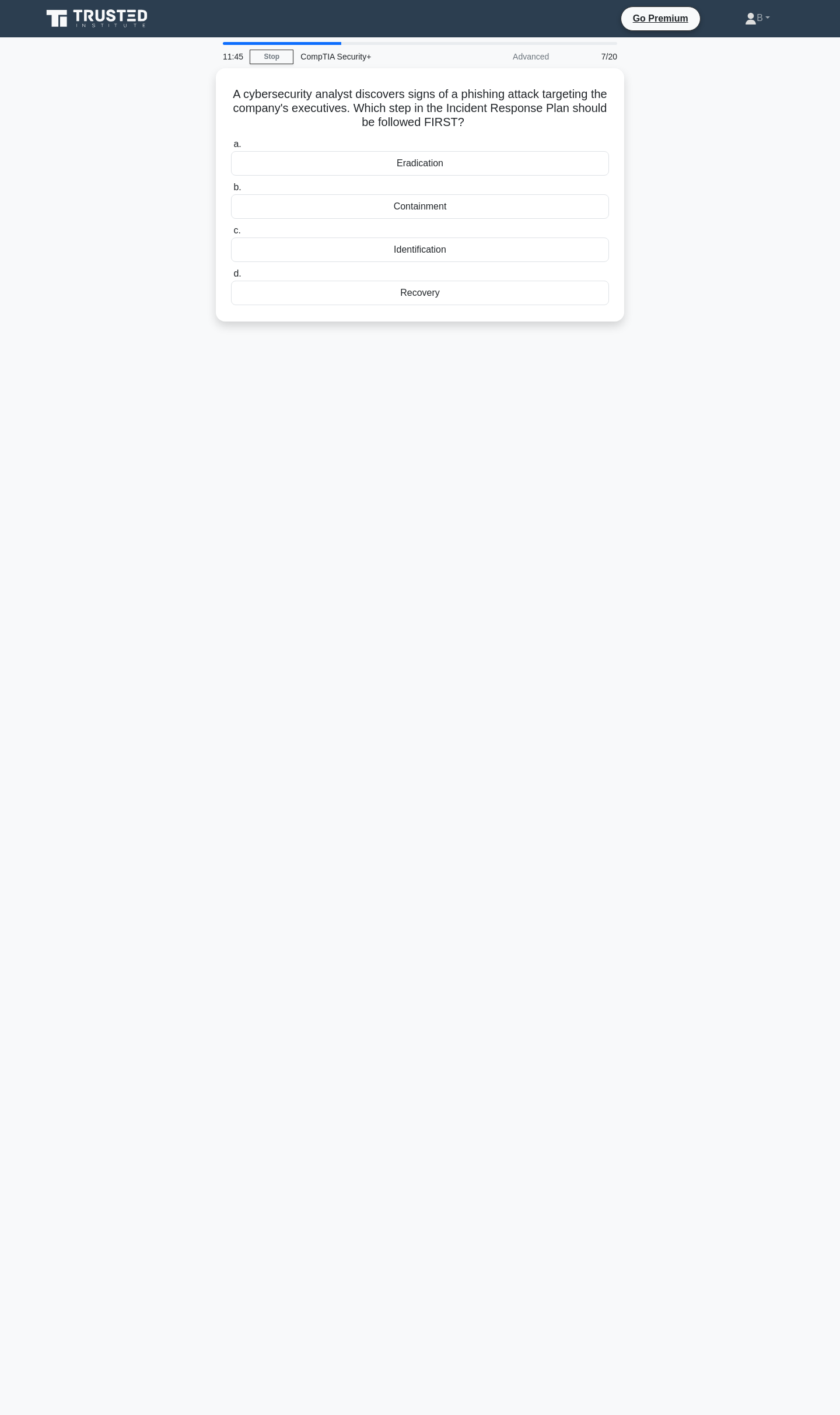
click at [722, 178] on div "A cybersecurity analyst discovers signs of a phishing attack targeting the comp…" at bounding box center [420, 201] width 770 height 267
click at [424, 204] on div "Containment" at bounding box center [420, 203] width 378 height 25
click at [231, 188] on input "b. Containment" at bounding box center [231, 185] width 0 height 7
click at [407, 164] on div "Acceptable Use Policy" at bounding box center [420, 160] width 378 height 25
click at [231, 145] on input "a. Acceptable Use Policy" at bounding box center [231, 141] width 0 height 7
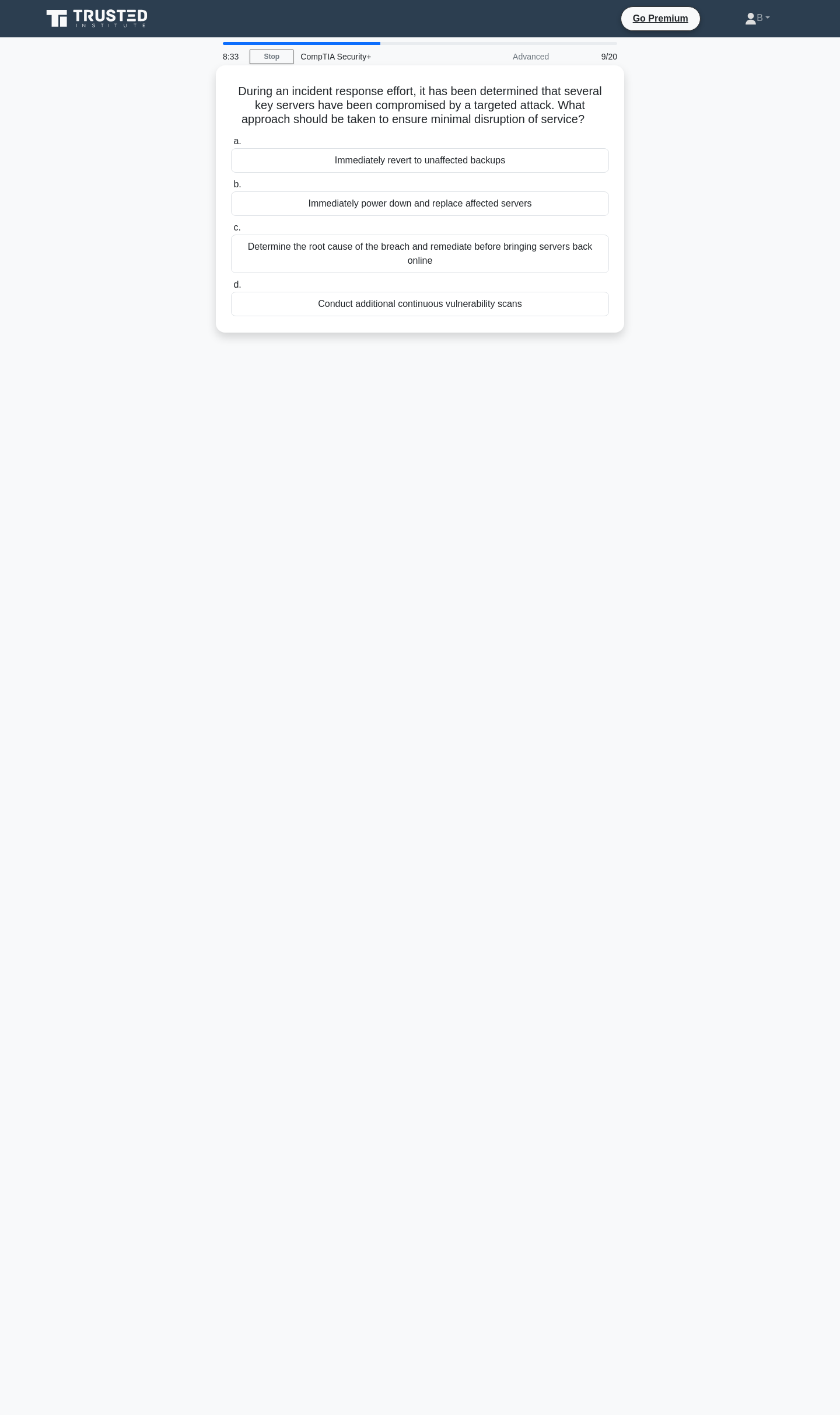
click at [393, 275] on div "a. Immediately revert to unaffected backups b. Immediately power down and repla…" at bounding box center [420, 225] width 392 height 186
click at [379, 257] on div "Determine the root cause of the breach and remediate before bringing servers ba…" at bounding box center [420, 253] width 378 height 39
click at [231, 231] on input "c. Determine the root cause of the breach and remediate before bringing servers…" at bounding box center [231, 228] width 0 height 7
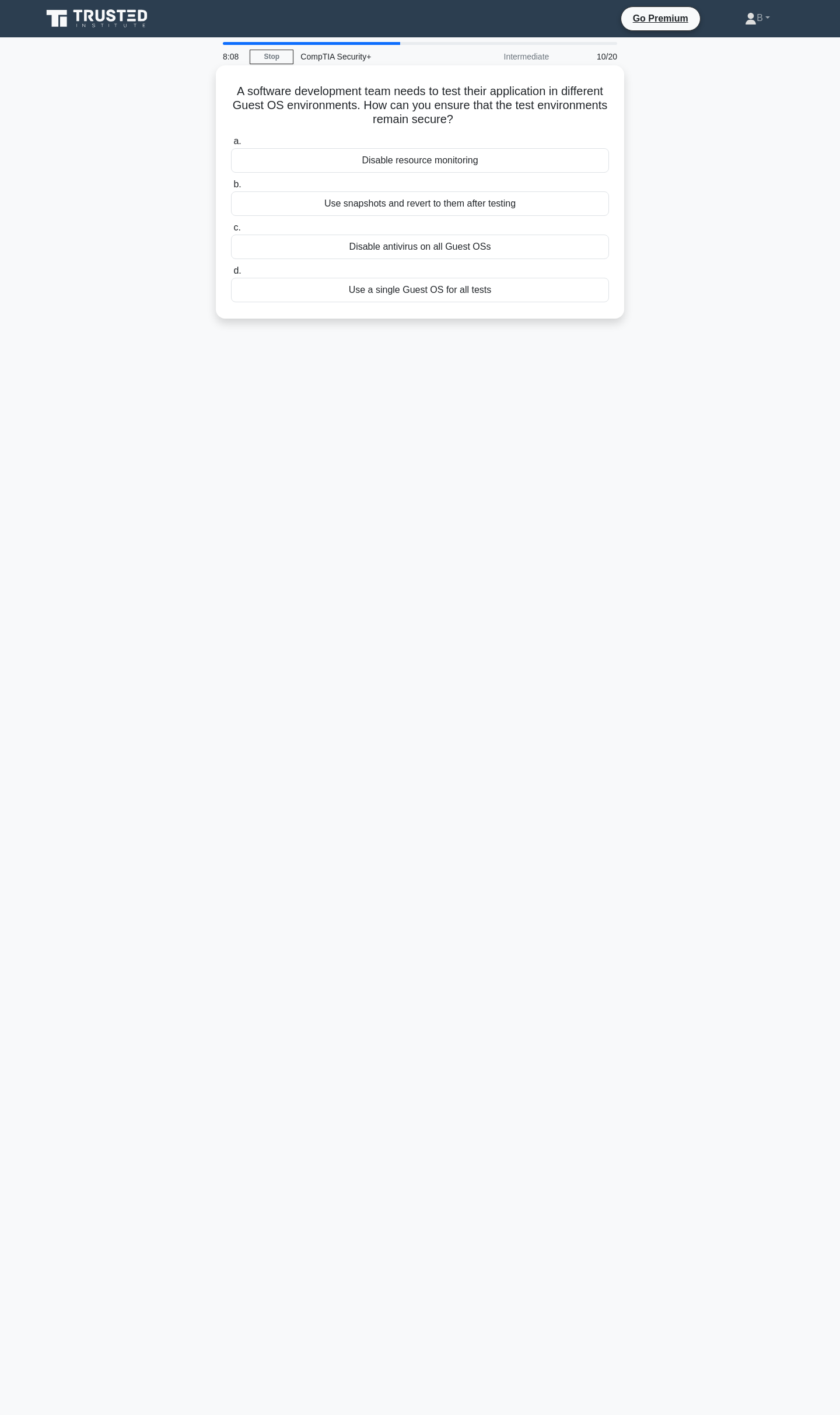
drag, startPoint x: 247, startPoint y: 87, endPoint x: 593, endPoint y: 119, distance: 347.5
click at [593, 119] on h5 "A software development team needs to test their application in different Guest …" at bounding box center [420, 105] width 380 height 43
copy h5 "A software development team needs to test their application in different Guest …"
drag, startPoint x: 273, startPoint y: 158, endPoint x: 532, endPoint y: 302, distance: 296.3
click at [532, 302] on div "a. Disable resource monitoring b. Use snapshots and revert to them after testing" at bounding box center [420, 219] width 392 height 173
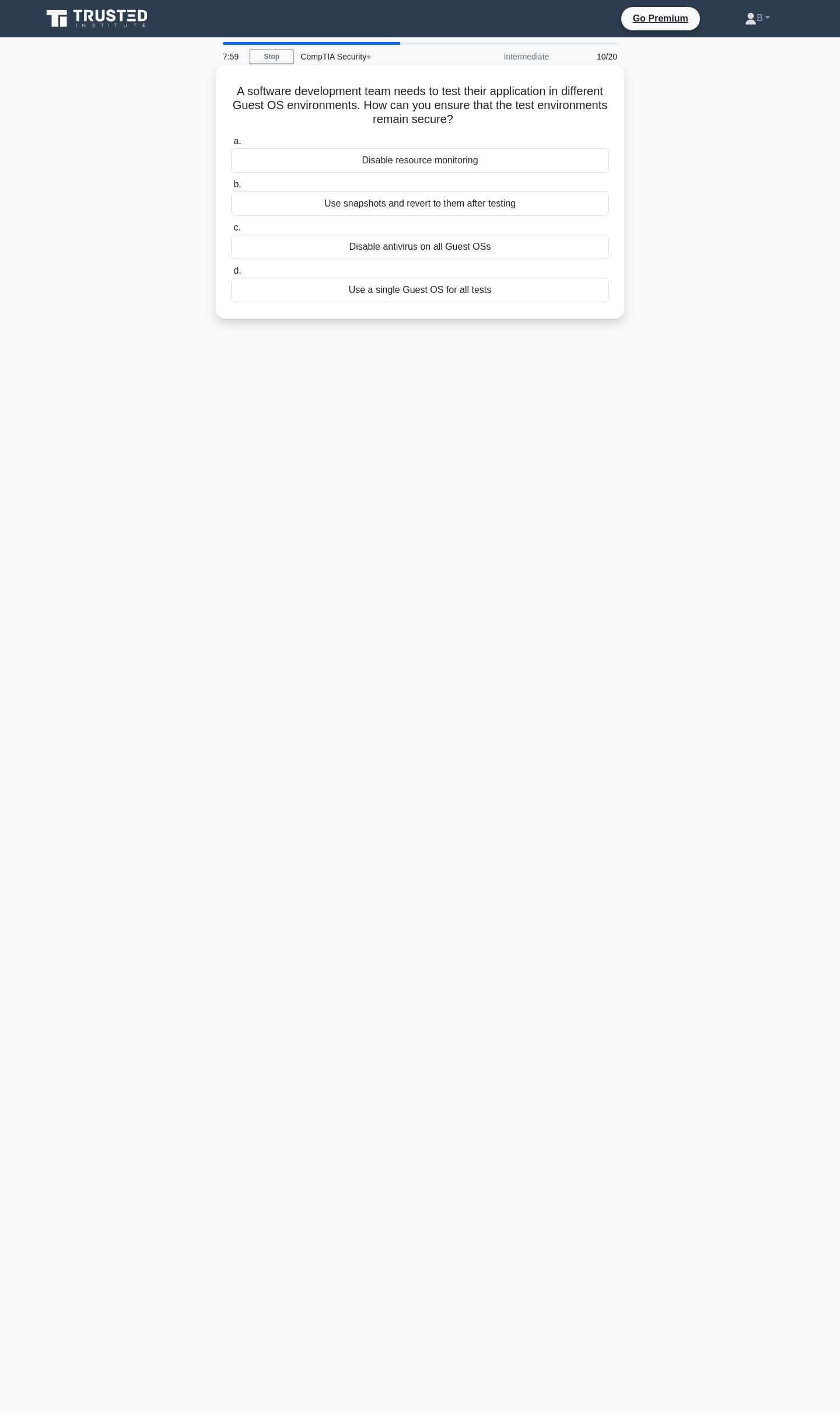
click at [217, 113] on div "A software development team needs to test their application in different Guest …" at bounding box center [420, 192] width 409 height 253
drag, startPoint x: 260, startPoint y: 158, endPoint x: 568, endPoint y: 305, distance: 341.3
click at [568, 305] on div "a. Disable resource monitoring b. Use snapshots and revert to them after testing" at bounding box center [420, 219] width 392 height 173
copy div "a. Disable resource monitoring b. Use snapshots and revert to them after testin…"
click at [420, 206] on div "Use snapshots and revert to them after testing" at bounding box center [420, 203] width 378 height 25
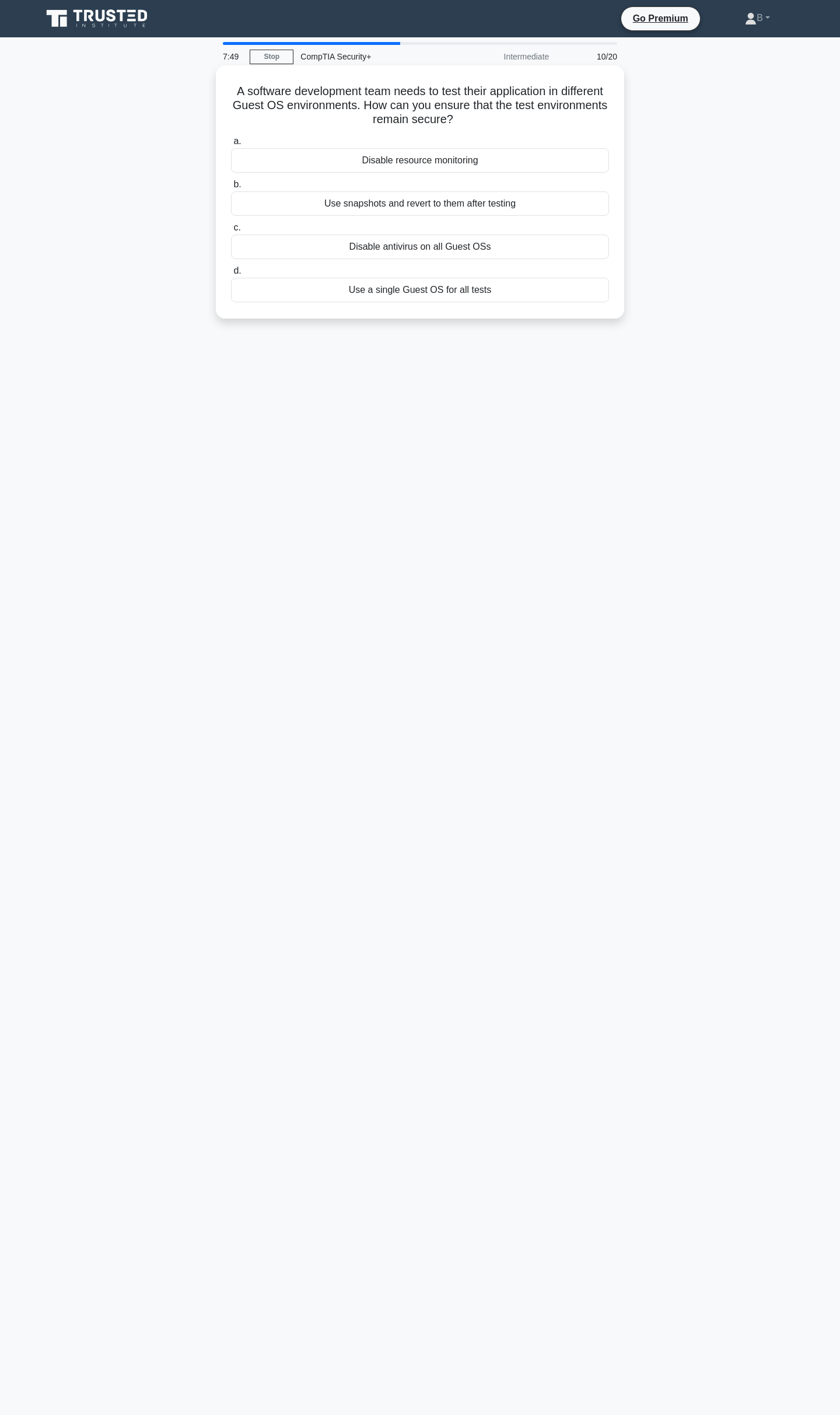
click at [231, 188] on input "b. Use snapshots and revert to them after testing" at bounding box center [231, 185] width 0 height 7
drag, startPoint x: 222, startPoint y: 141, endPoint x: 570, endPoint y: 275, distance: 372.9
click at [664, 327] on div "A company routinely processes sensitive credit card information for its custome…" at bounding box center [420, 201] width 770 height 267
copy div "a. Internal penetration testing b. Static Application Security Testing (SAST) c…"
drag, startPoint x: 221, startPoint y: 90, endPoint x: 607, endPoint y: 307, distance: 442.8
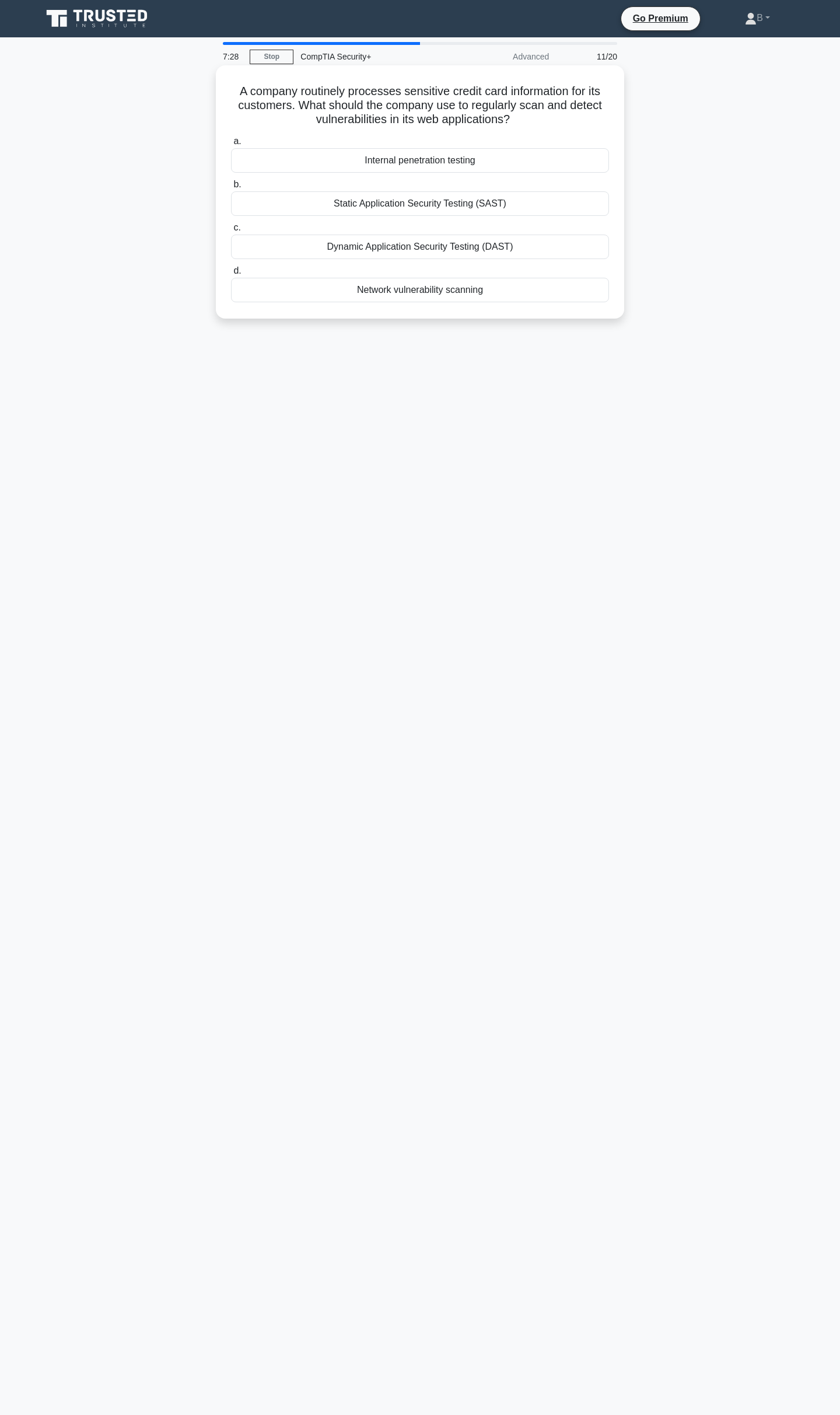
click at [607, 307] on div "A company routinely processes sensitive credit card information for its custome…" at bounding box center [420, 192] width 399 height 244
copy div "A company routinely processes sensitive credit card information for its custome…"
drag, startPoint x: 666, startPoint y: 228, endPoint x: 660, endPoint y: 225, distance: 6.7
click at [666, 228] on div "A company routinely processes sensitive credit card information for its custome…" at bounding box center [420, 201] width 770 height 267
click at [310, 251] on div "Dynamic Application Security Testing (DAST)" at bounding box center [420, 246] width 378 height 25
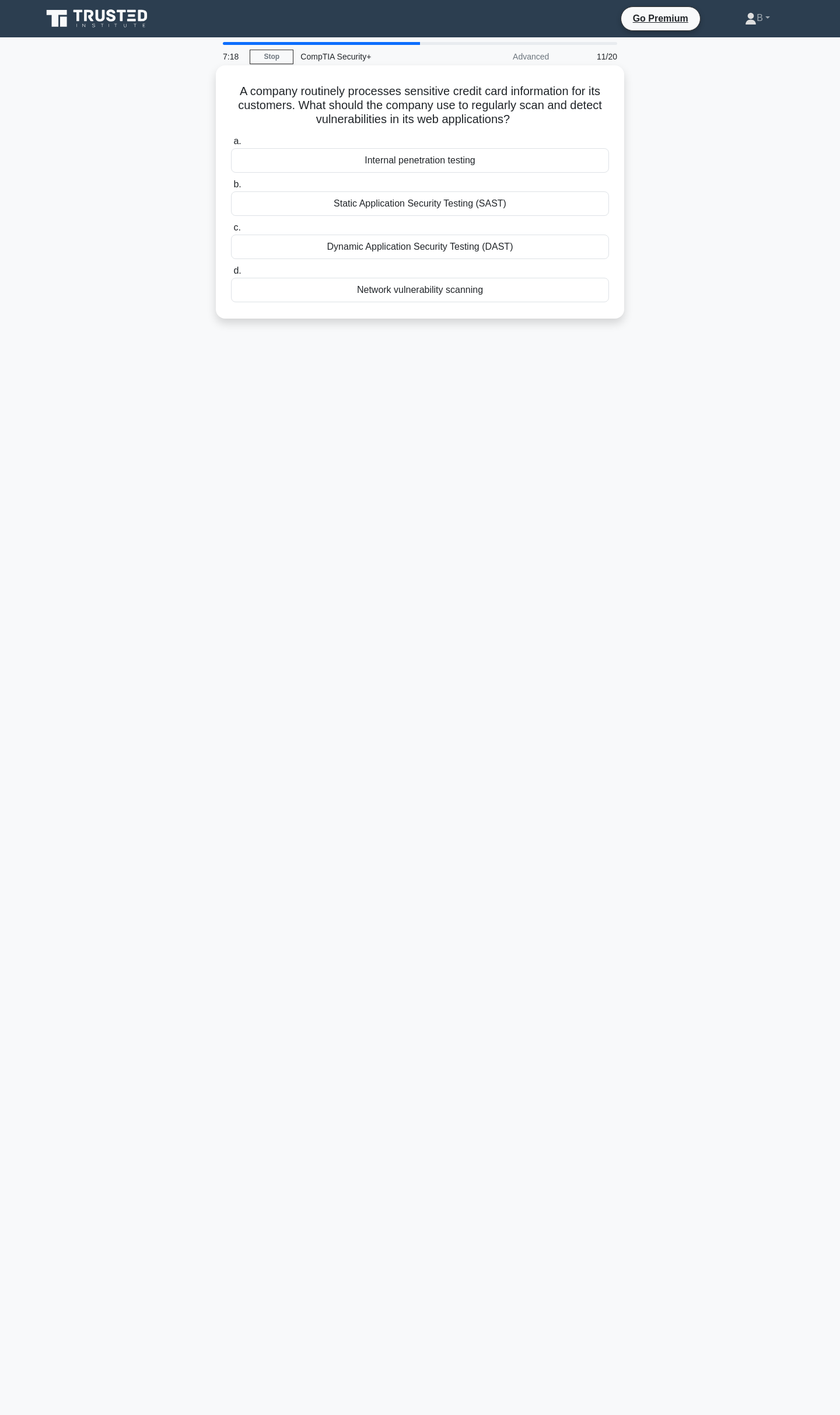
click at [231, 231] on input "c. Dynamic Application Security Testing (DAST)" at bounding box center [231, 228] width 0 height 7
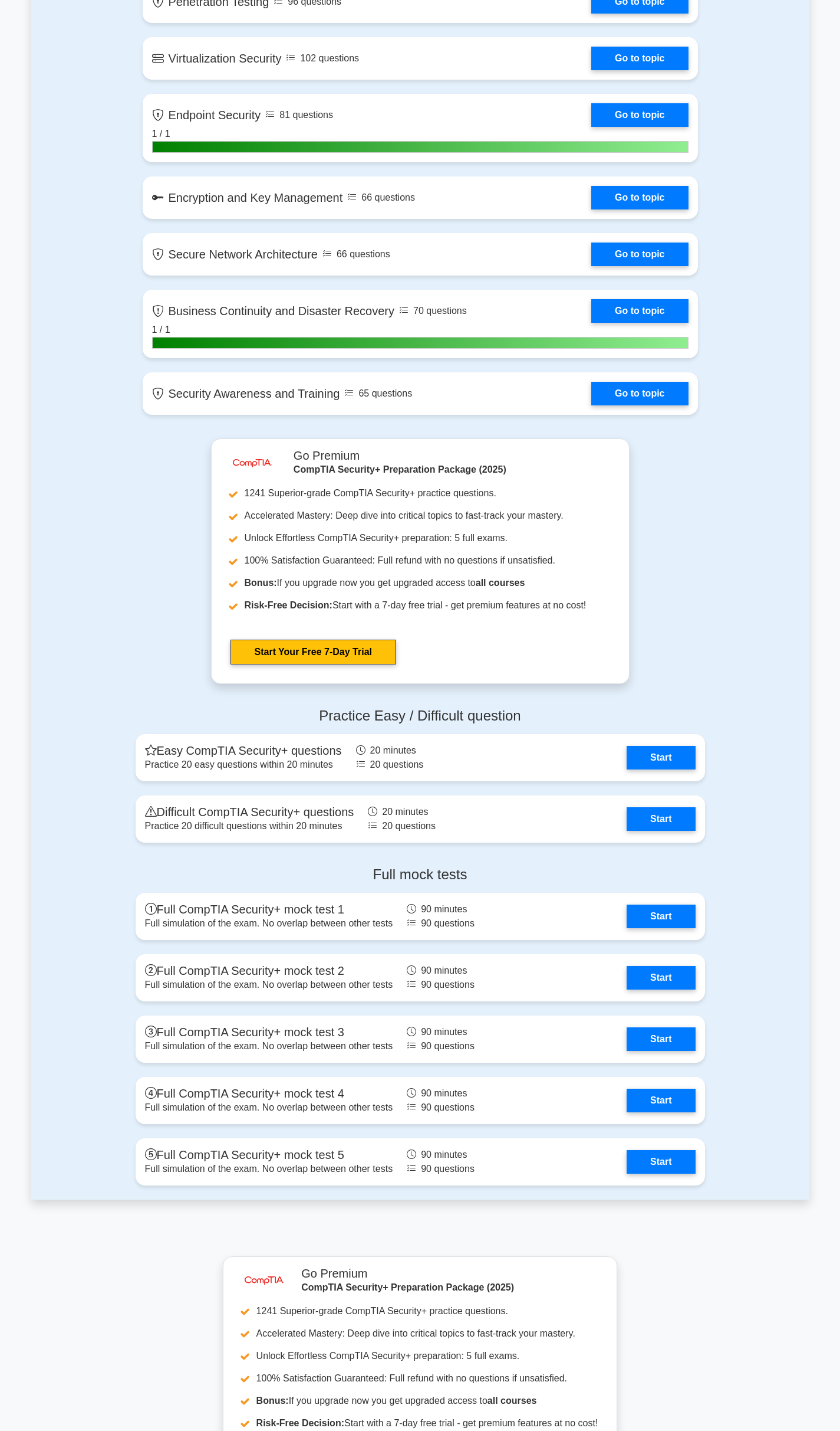
scroll to position [2183, 0]
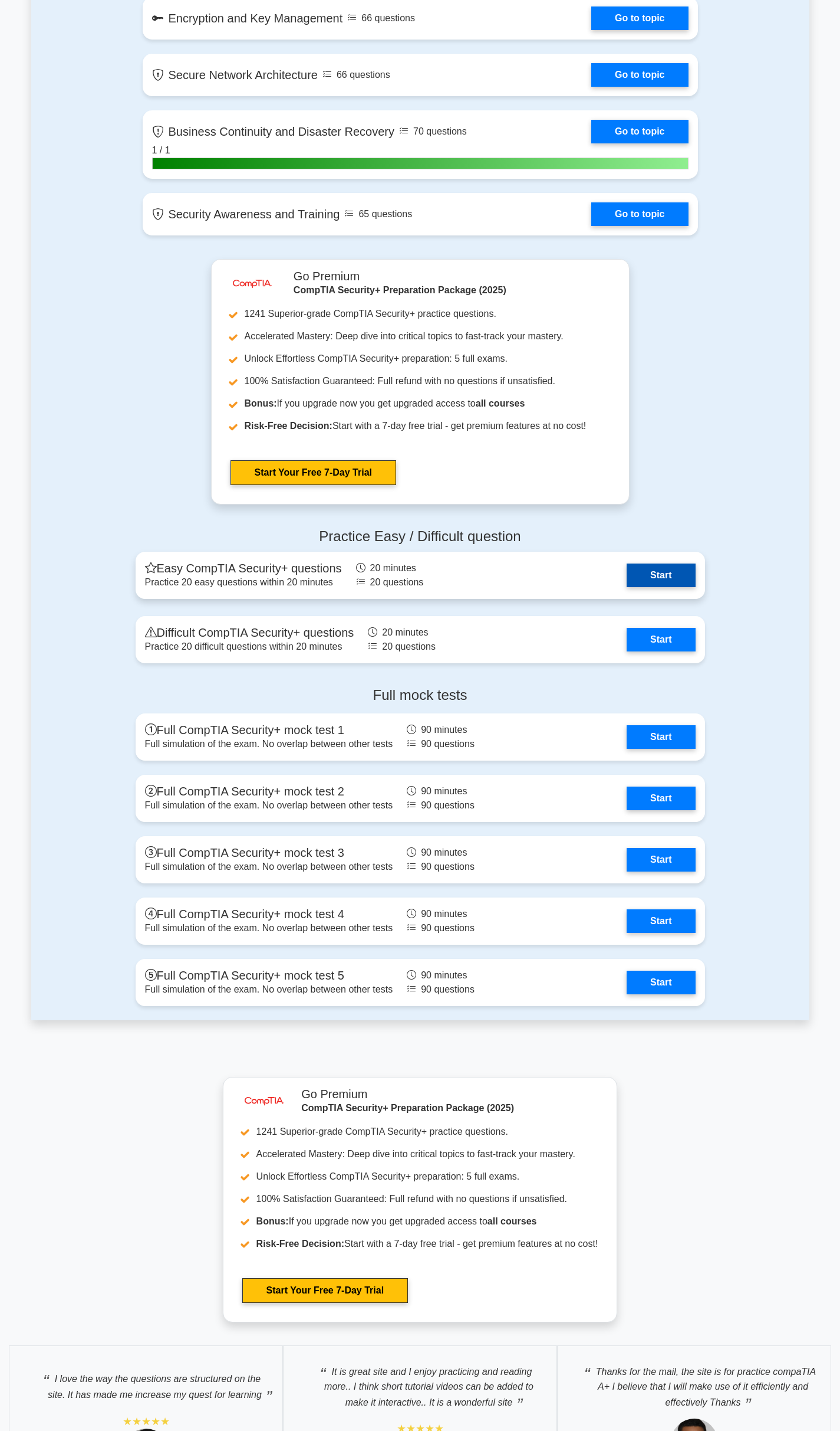
click at [661, 574] on link "Start" at bounding box center [661, 575] width 69 height 23
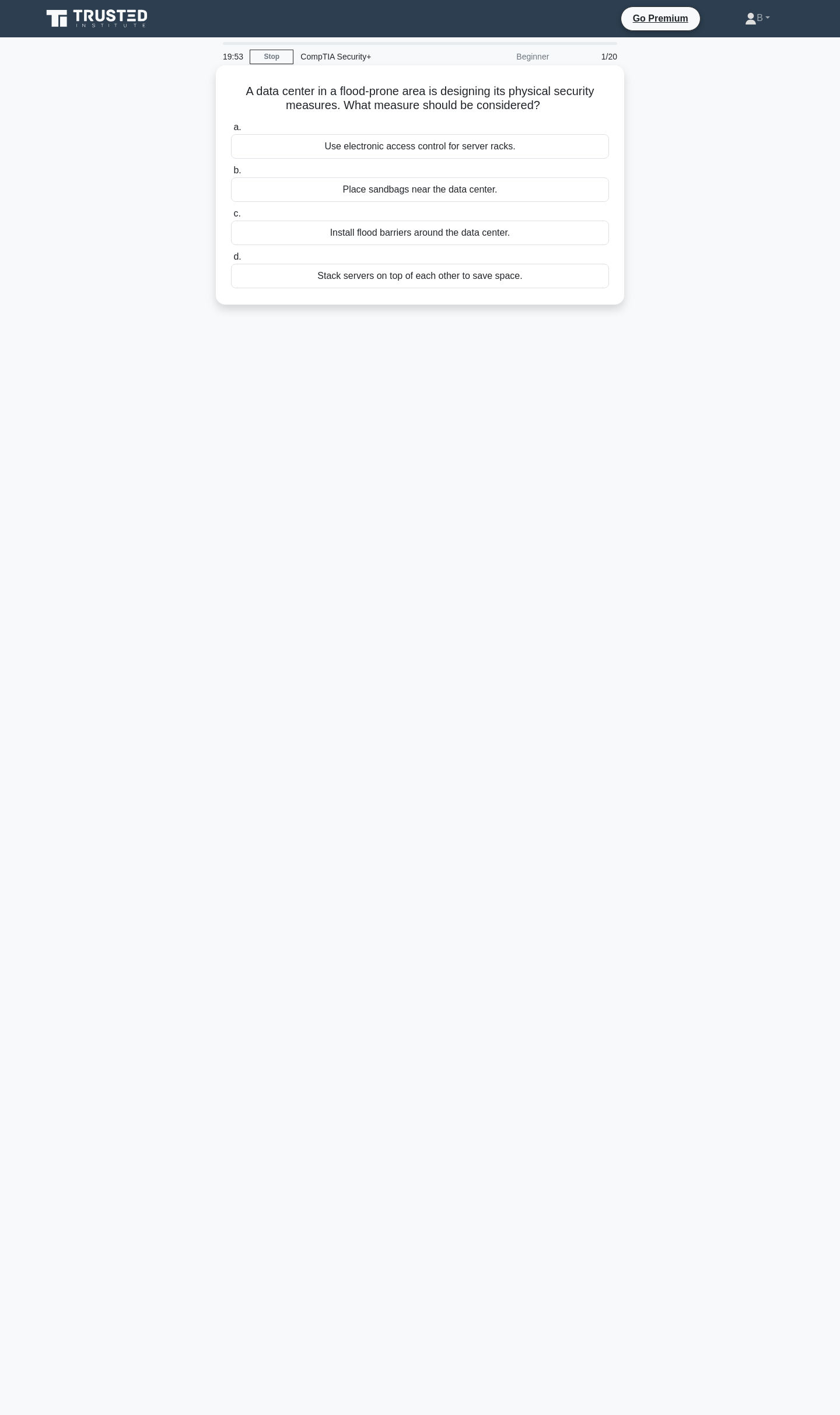
click at [340, 228] on div "Install flood barriers around the data center." at bounding box center [420, 232] width 378 height 25
click at [231, 218] on input "c. Install flood barriers around the data center." at bounding box center [231, 214] width 0 height 7
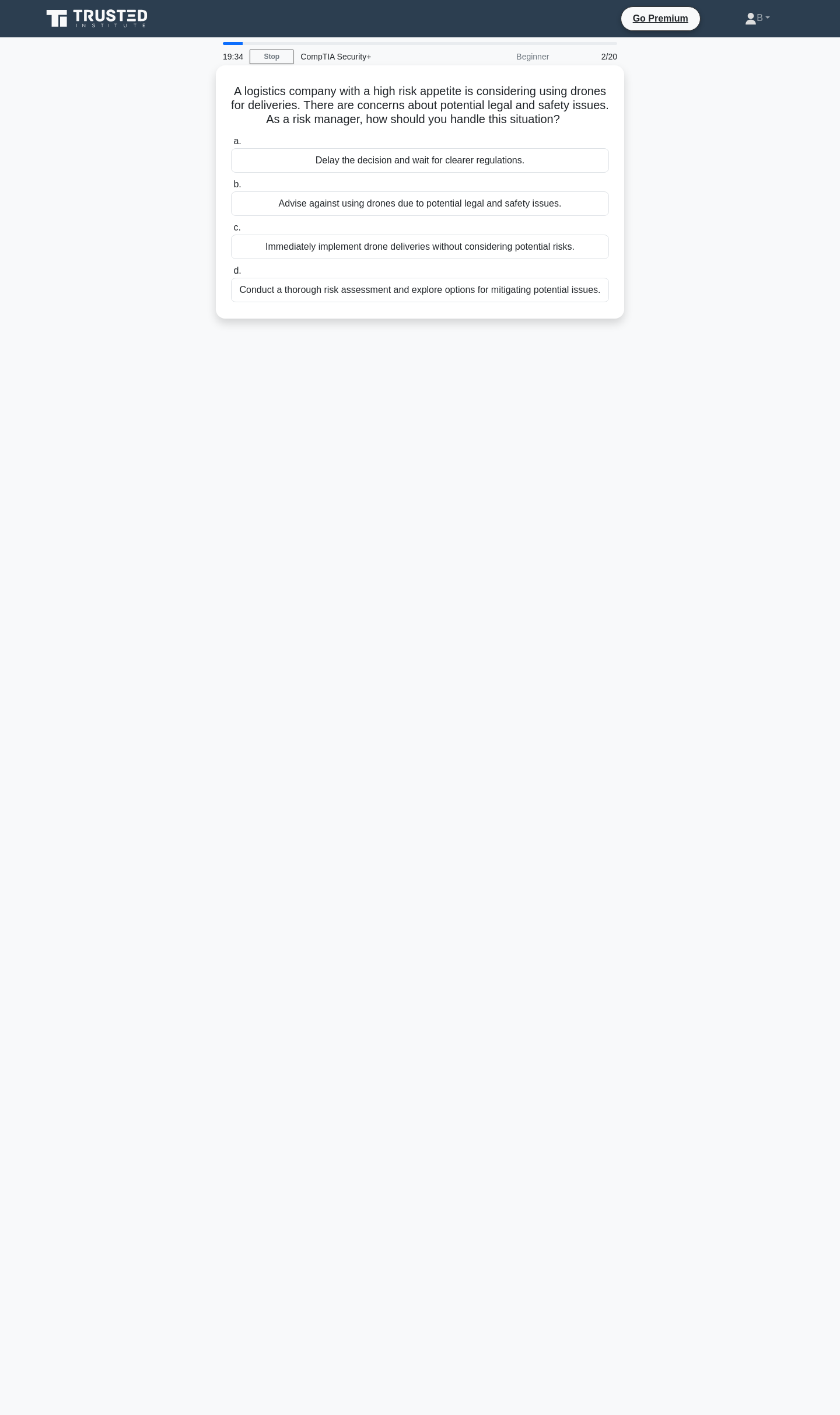
click at [297, 216] on div "Advise against using drones due to potential legal and safety issues." at bounding box center [420, 203] width 378 height 25
click at [231, 188] on input "b. Advise against using drones due to potential legal and safety issues." at bounding box center [231, 185] width 0 height 7
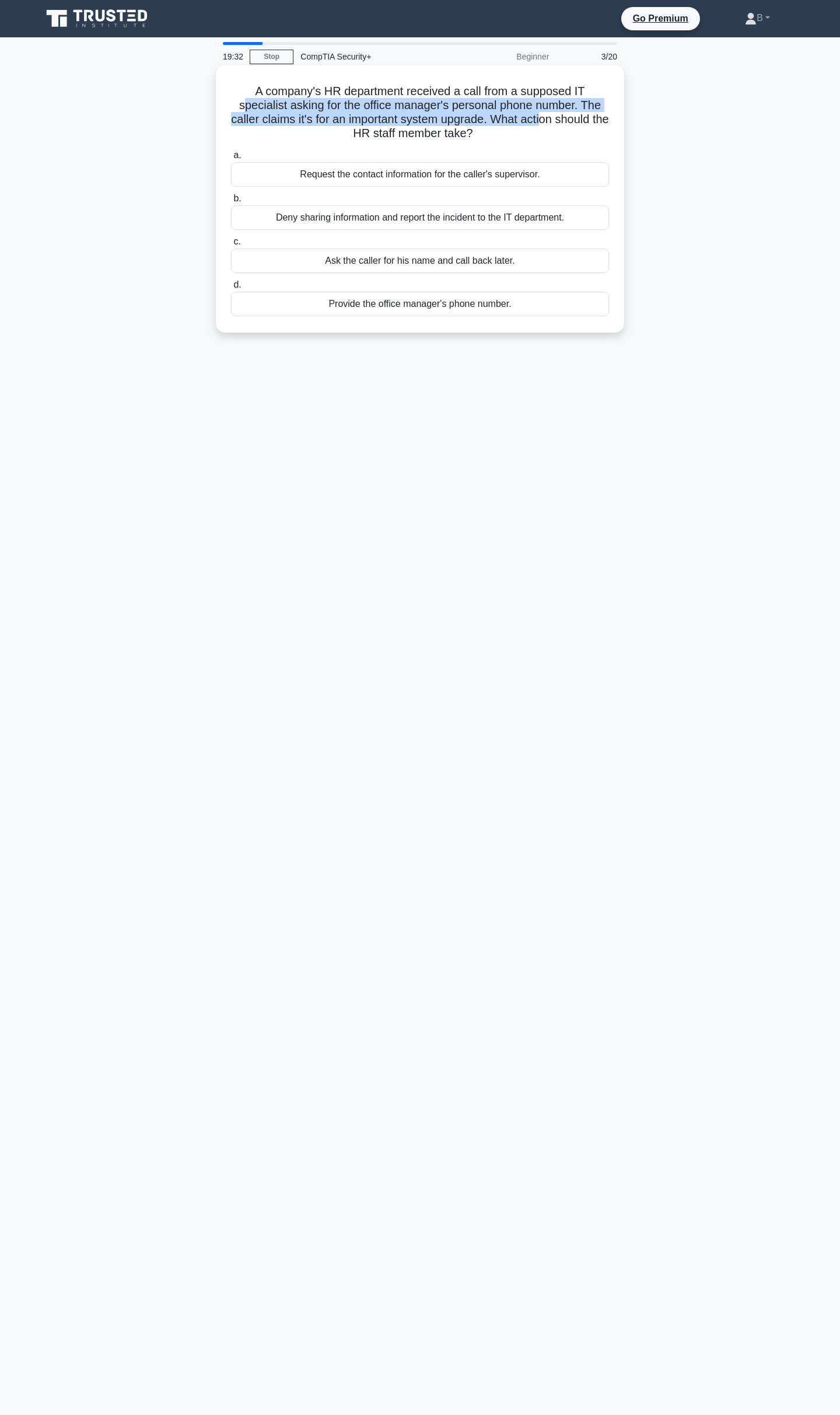
drag, startPoint x: 242, startPoint y: 100, endPoint x: 506, endPoint y: 121, distance: 264.8
click at [553, 123] on h5 "A company's HR department received a call from a supposed IT specialist asking …" at bounding box center [420, 112] width 380 height 57
click at [340, 95] on h5 "A company's HR department received a call from a supposed IT specialist asking …" at bounding box center [420, 112] width 380 height 57
click at [372, 214] on div "Deny sharing information and report the incident to the IT department." at bounding box center [420, 218] width 378 height 25
click at [231, 202] on input "b. Deny sharing information and report the incident to the IT department." at bounding box center [231, 198] width 0 height 7
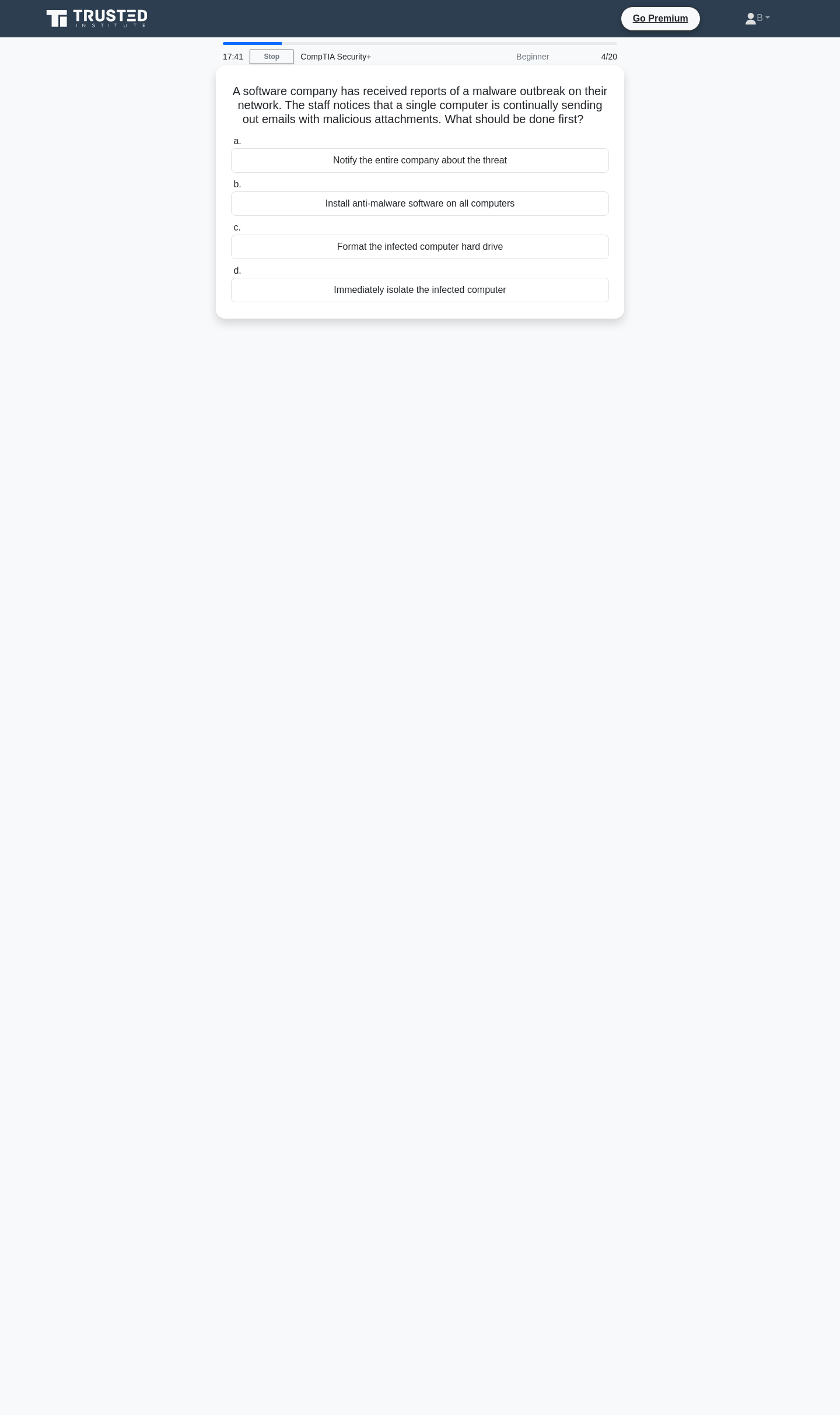
click at [417, 302] on div "Immediately isolate the infected computer" at bounding box center [420, 289] width 378 height 25
click at [231, 275] on input "d. Immediately isolate the infected computer" at bounding box center [231, 271] width 0 height 7
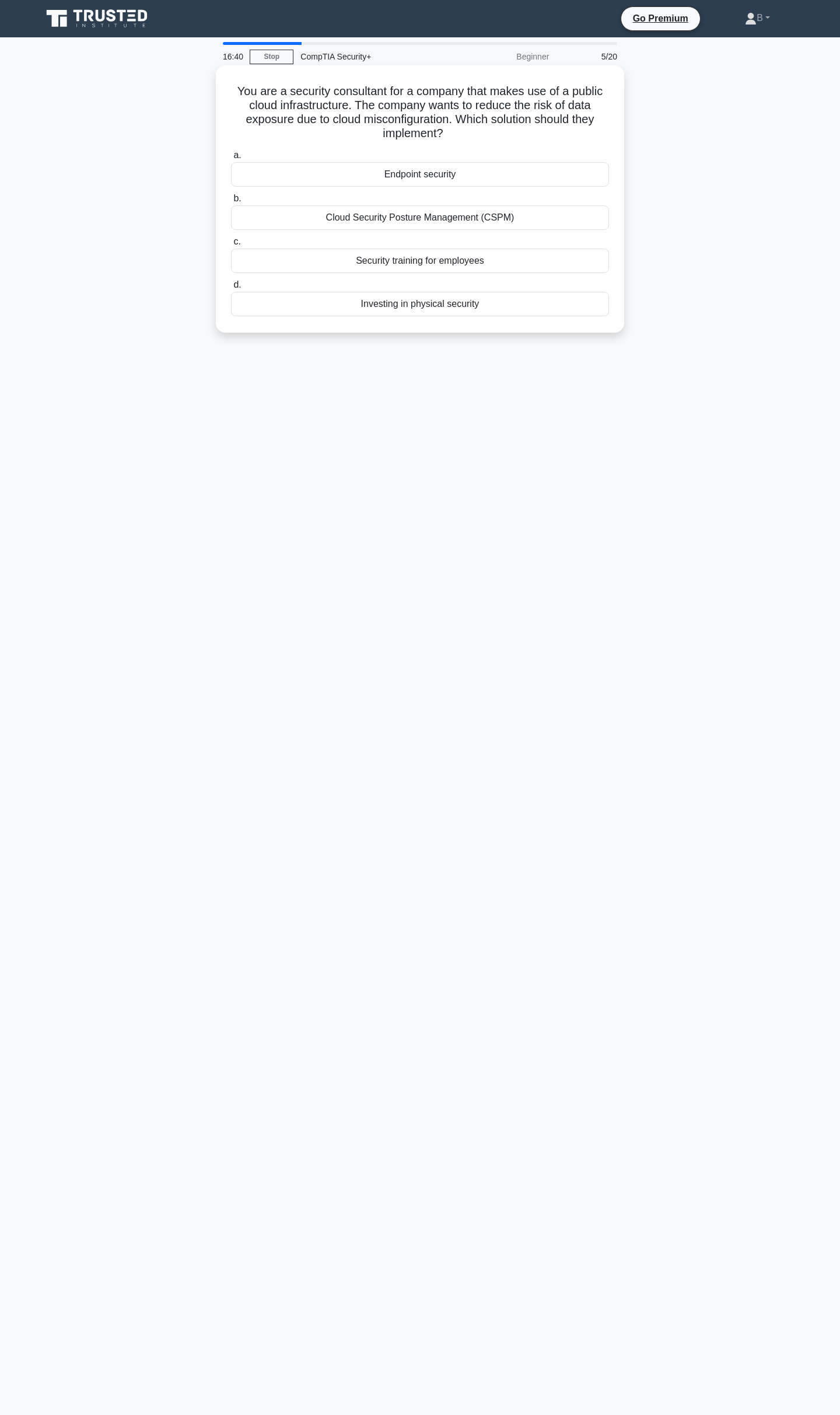
click at [366, 209] on div "Cloud Security Posture Management (CSPM)" at bounding box center [420, 218] width 378 height 25
click at [231, 202] on input "b. Cloud Security Posture Management (CSPM)" at bounding box center [231, 198] width 0 height 7
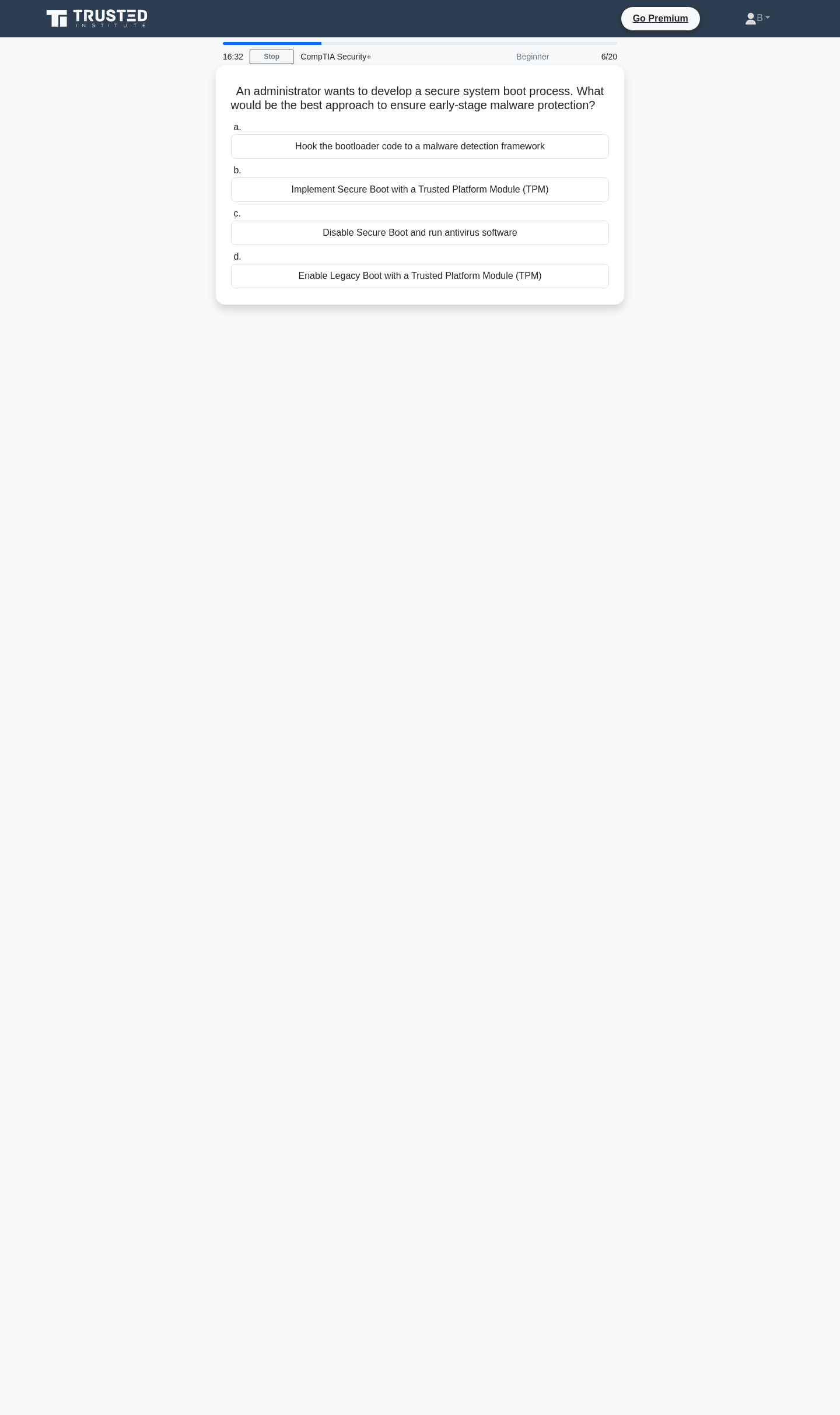
click at [438, 196] on div "Implement Secure Boot with a Trusted Platform Module (TPM)" at bounding box center [420, 189] width 378 height 25
click at [231, 174] on input "b. Implement Secure Boot with a Trusted Platform Module (TPM)" at bounding box center [231, 171] width 0 height 7
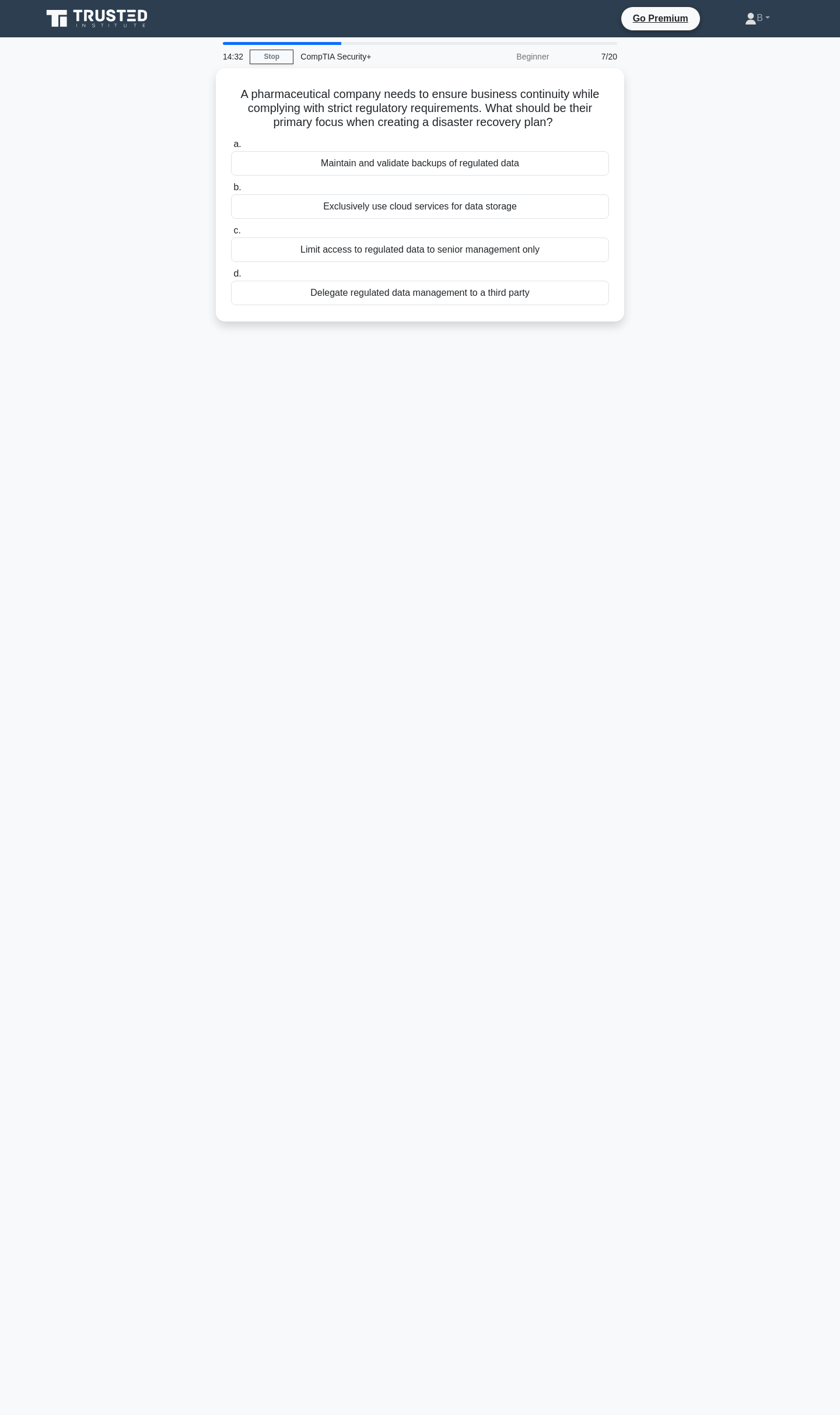
click at [665, 469] on div "14:32 Stop CompTIA Security+ Beginner 7/20 A pharmaceutical company needs to en…" at bounding box center [420, 333] width 770 height 583
click at [375, 241] on div "Limit access to regulated data to senior management only" at bounding box center [420, 246] width 378 height 25
click at [231, 231] on input "c. Limit access to regulated data to senior management only" at bounding box center [231, 228] width 0 height 7
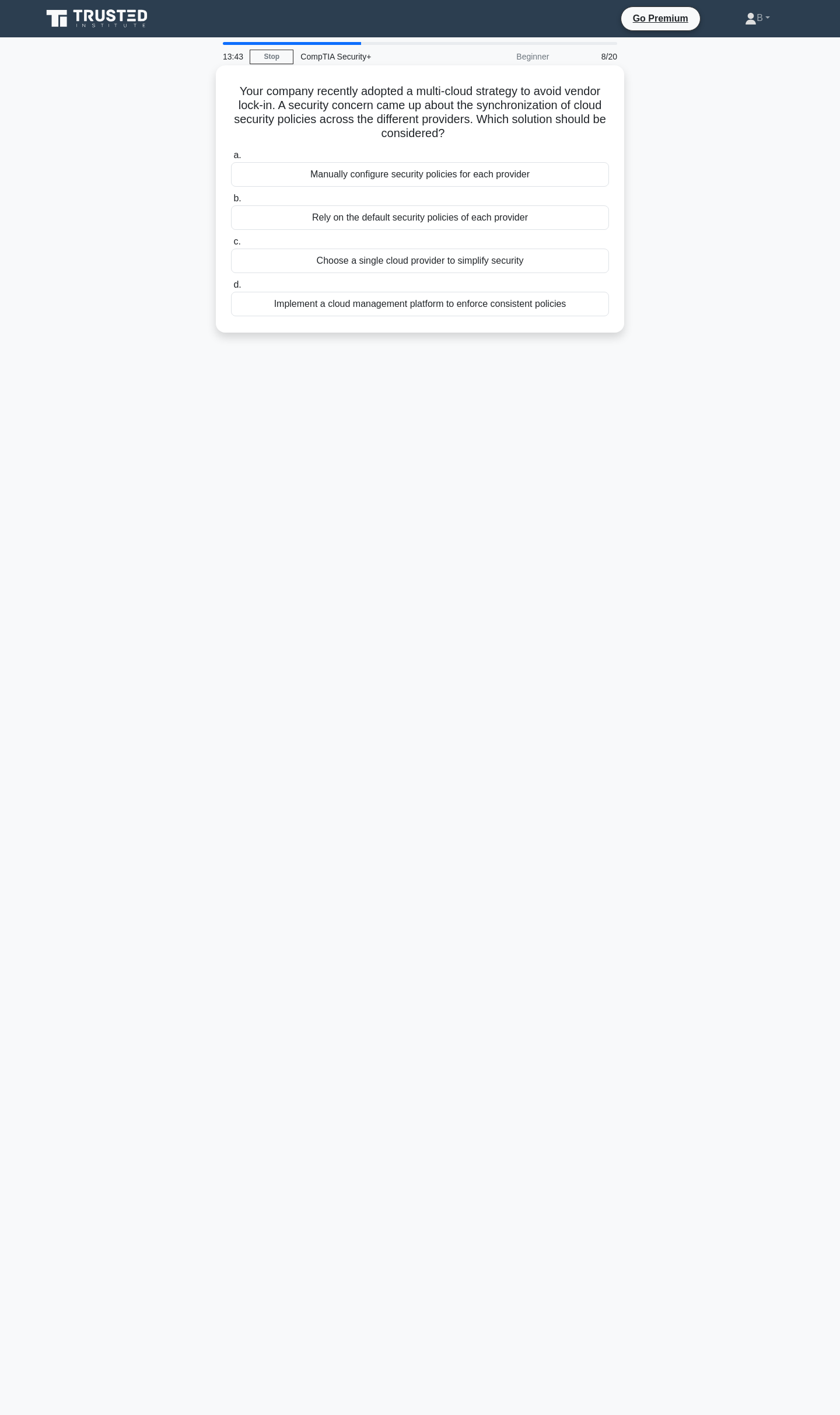
click at [308, 300] on div "Implement a cloud management platform to enforce consistent policies" at bounding box center [420, 304] width 378 height 25
click at [231, 288] on input "d. Implement a cloud management platform to enforce consistent policies" at bounding box center [231, 285] width 0 height 7
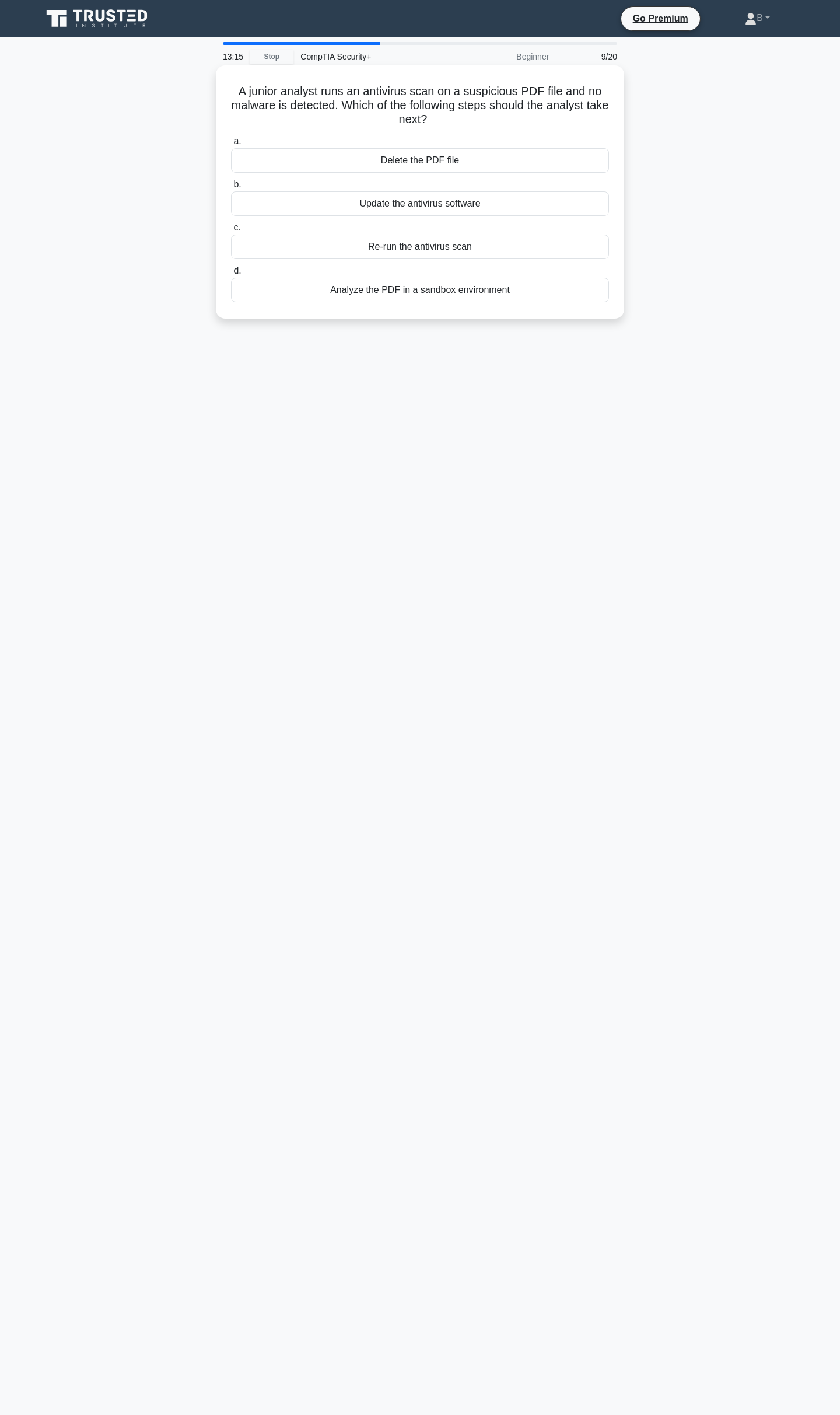
click at [353, 309] on div "A junior analyst runs an antivirus scan on a suspicious PDF file and no malware…" at bounding box center [420, 192] width 399 height 244
click at [352, 300] on div "Analyze the PDF in a sandbox environment" at bounding box center [420, 289] width 378 height 25
click at [231, 275] on input "d. Analyze the PDF in a sandbox environment" at bounding box center [231, 271] width 0 height 7
click at [401, 259] on div "Activate the DDoS mitigation plan" at bounding box center [420, 246] width 378 height 25
click at [231, 231] on input "c. Activate the DDoS mitigation plan" at bounding box center [231, 228] width 0 height 7
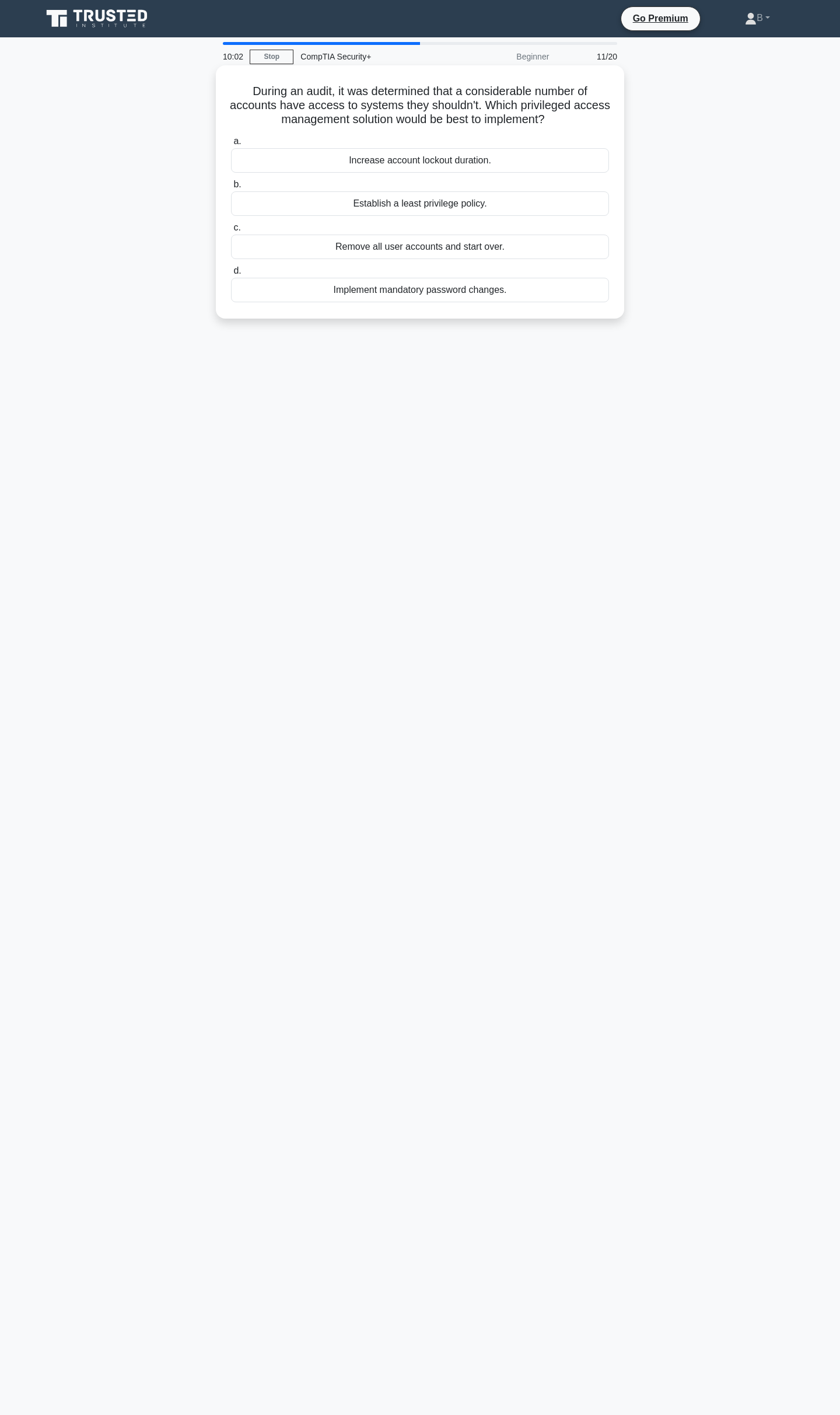
click at [378, 196] on div "Establish a least privilege policy." at bounding box center [420, 203] width 378 height 25
click at [231, 188] on input "b. Establish a least privilege policy." at bounding box center [231, 185] width 0 height 7
click at [432, 246] on div "Restore from backup and update security measures" at bounding box center [420, 246] width 378 height 25
click at [231, 231] on input "c. Restore from backup and update security measures" at bounding box center [231, 228] width 0 height 7
click at [405, 201] on div "VPN with Multi-Factor Authentication (MFA)" at bounding box center [420, 203] width 378 height 25
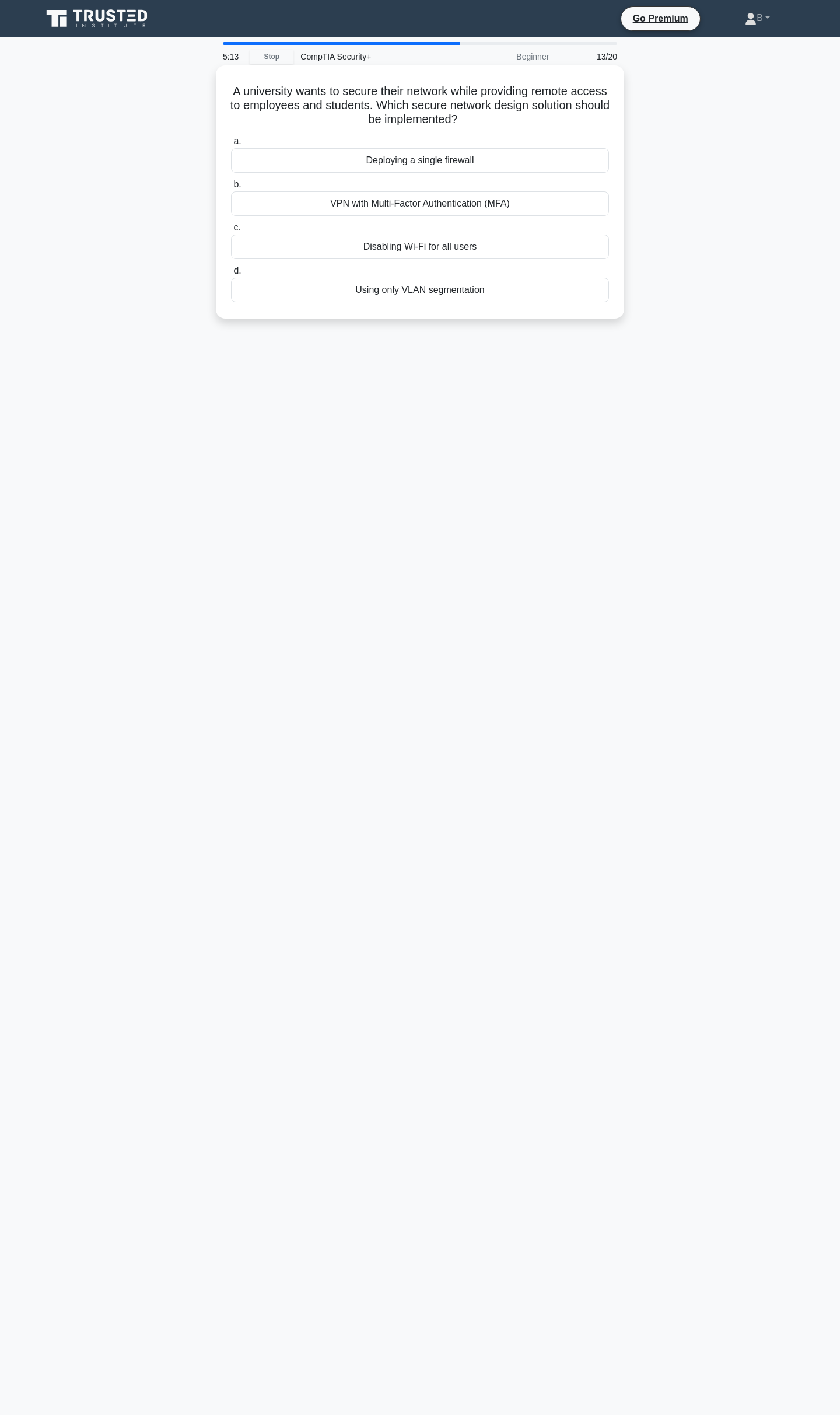
click at [231, 188] on input "b. VPN with Multi-Factor Authentication (MFA)" at bounding box center [231, 185] width 0 height 7
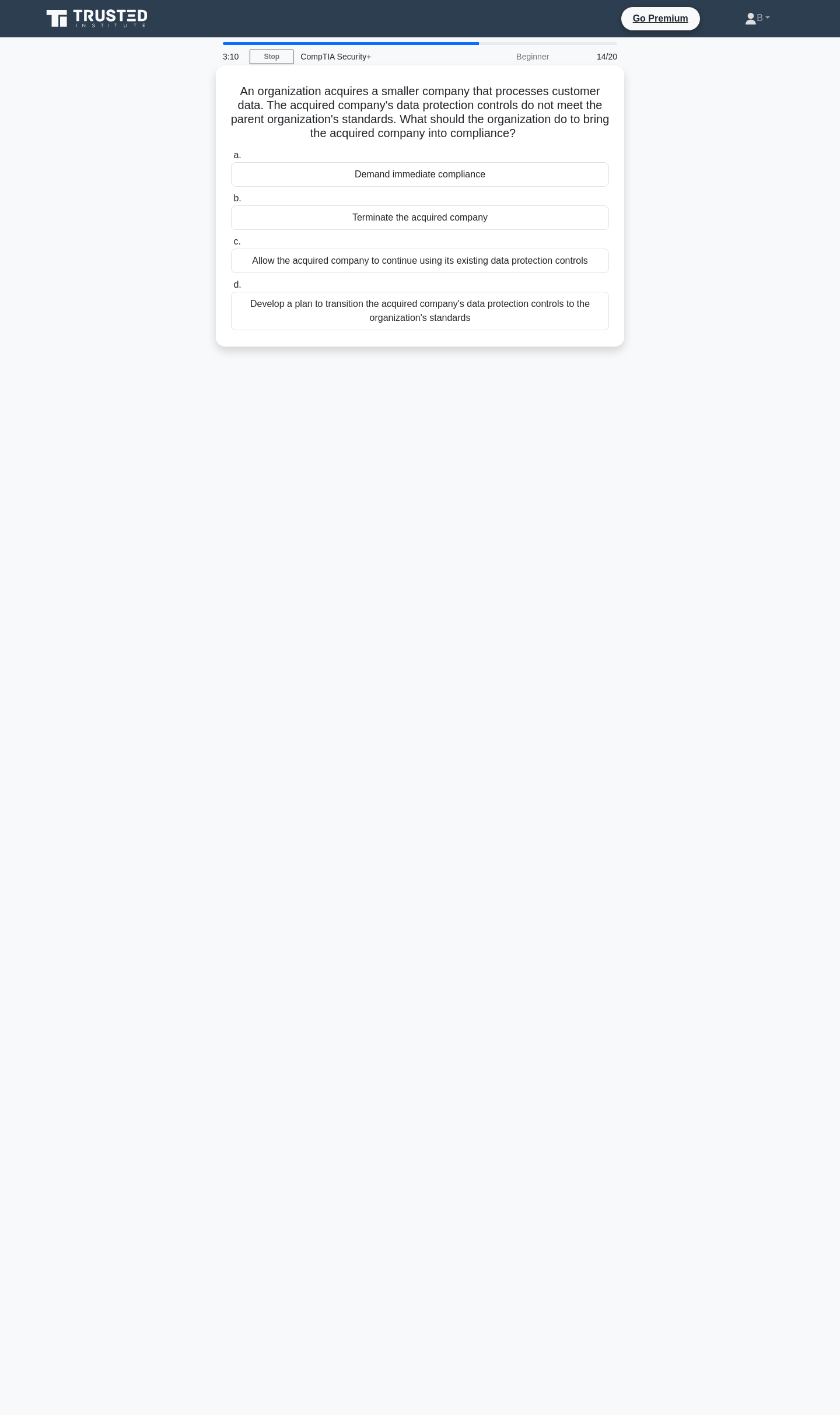
click at [316, 331] on div "a. Demand immediate compliance b. Terminate the acquired company c. d." at bounding box center [420, 239] width 392 height 186
click at [315, 301] on div "Develop a plan to transition the acquired company's data protection controls to…" at bounding box center [420, 311] width 378 height 39
click at [231, 288] on input "d. Develop a plan to transition the acquired company's data protection controls…" at bounding box center [231, 285] width 0 height 7
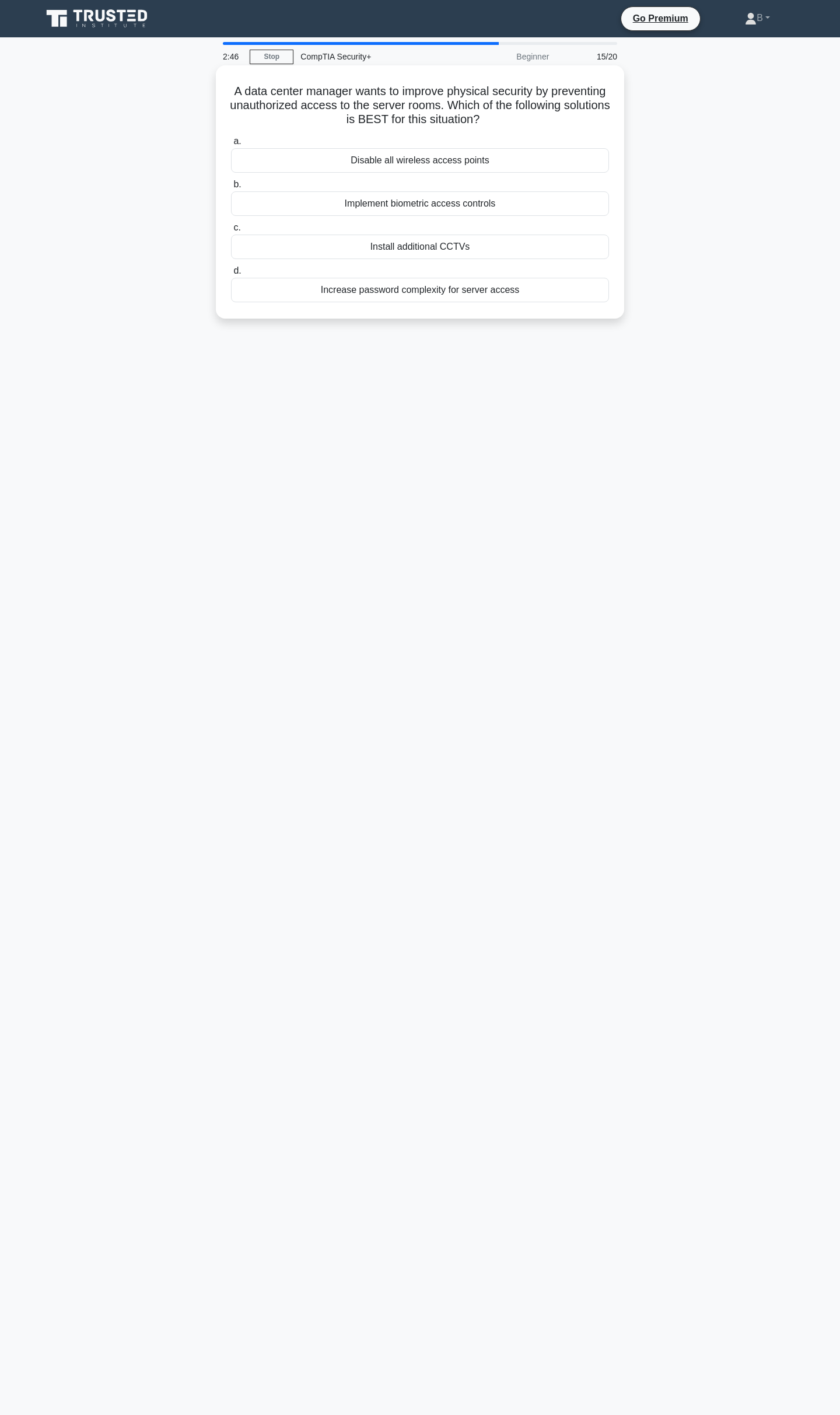
click at [425, 210] on div "Implement biometric access controls" at bounding box center [420, 203] width 378 height 25
click at [231, 188] on input "b. Implement biometric access controls" at bounding box center [231, 185] width 0 height 7
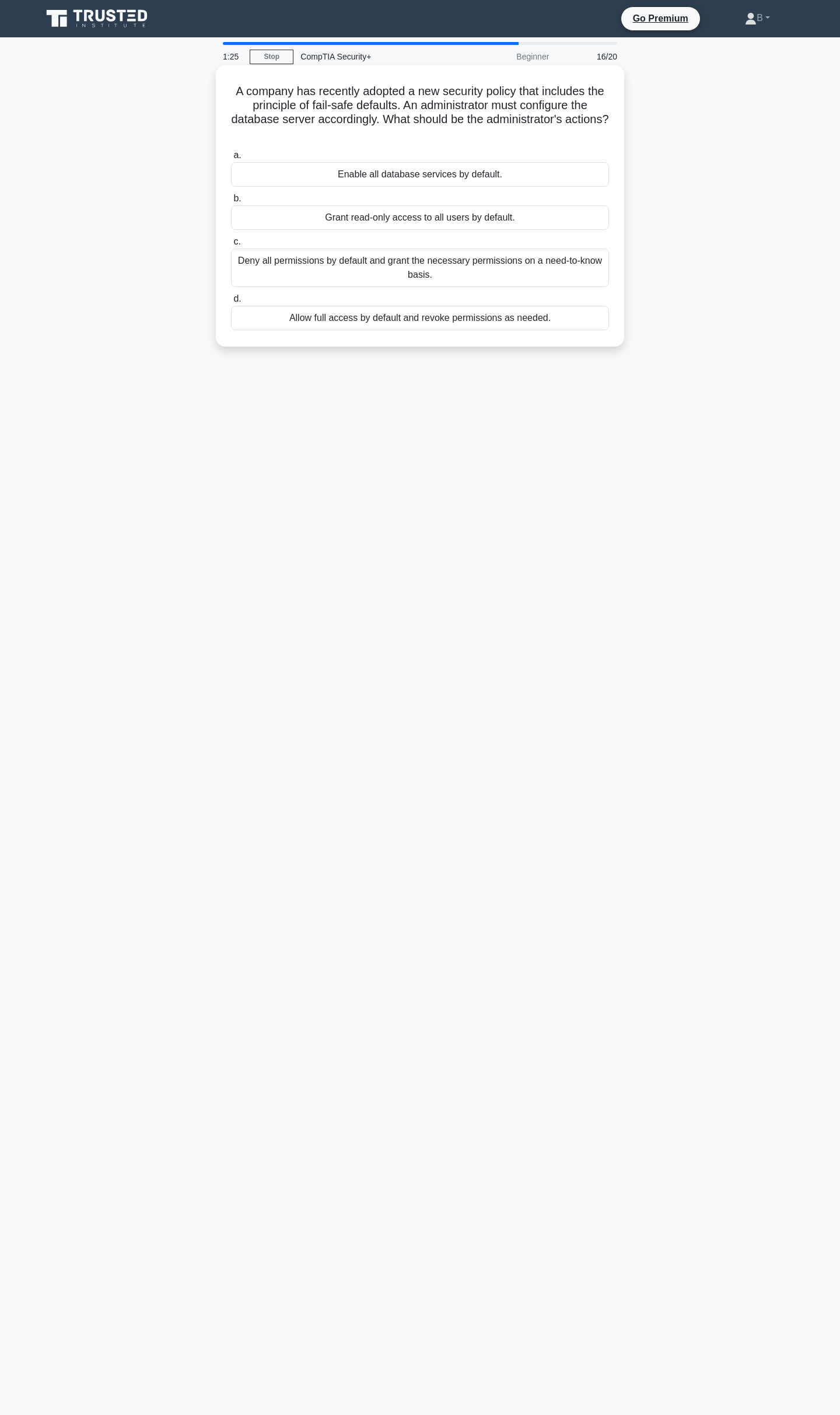
click at [369, 245] on label "c. Deny all permissions by default and grant the necessary permissions on a nee…" at bounding box center [420, 260] width 378 height 52
click at [231, 245] on input "c. Deny all permissions by default and grant the necessary permissions on a nee…" at bounding box center [231, 241] width 0 height 7
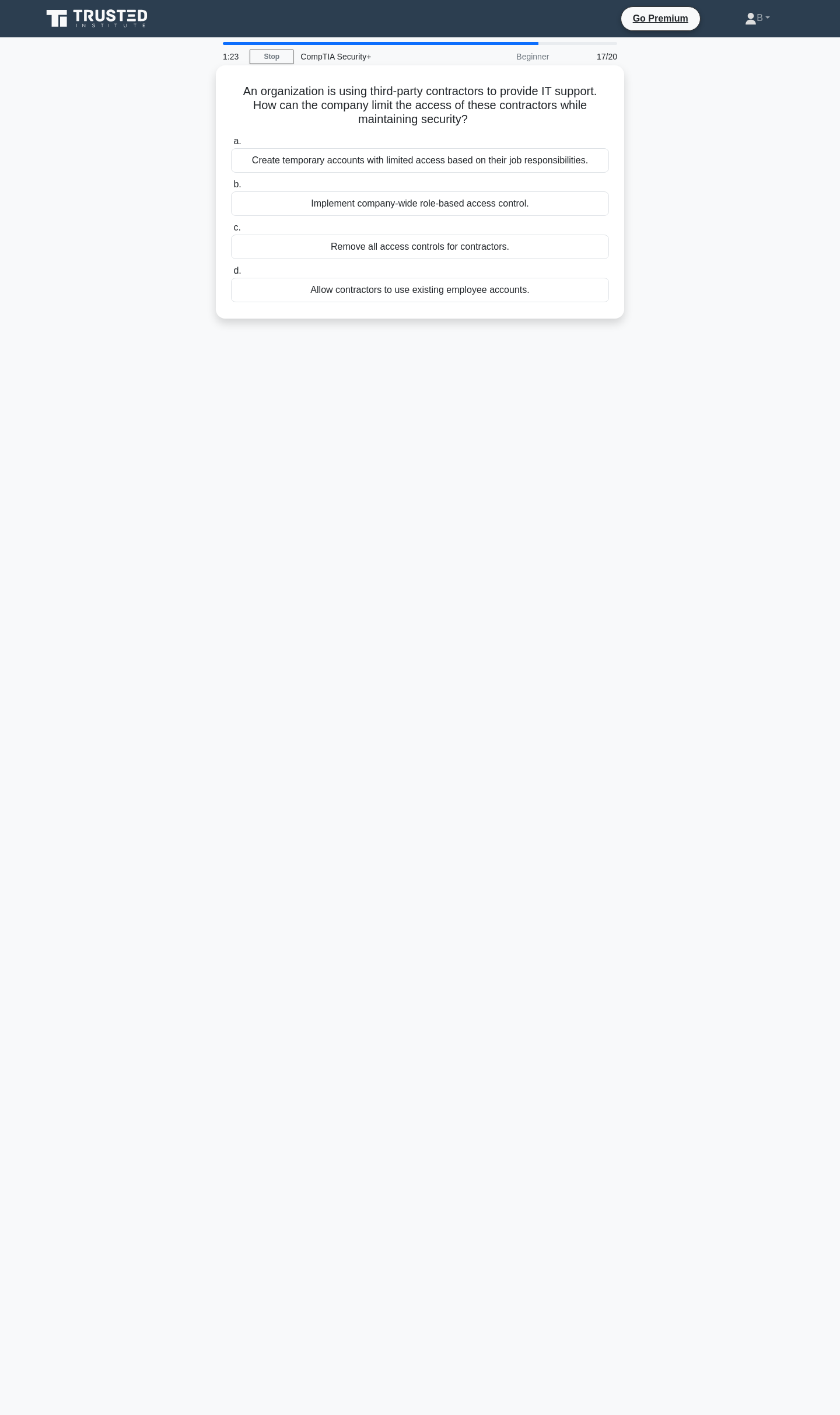
drag, startPoint x: 211, startPoint y: 92, endPoint x: 231, endPoint y: 99, distance: 21.2
click at [231, 99] on div "An organization is using third-party contractors to provide IT support. How can…" at bounding box center [420, 201] width 770 height 267
drag, startPoint x: 241, startPoint y: 91, endPoint x: 757, endPoint y: 122, distance: 516.9
click at [757, 122] on div "An organization is using third-party contractors to provide IT support. How can…" at bounding box center [420, 201] width 770 height 267
drag, startPoint x: 700, startPoint y: 139, endPoint x: 676, endPoint y: 162, distance: 33.2
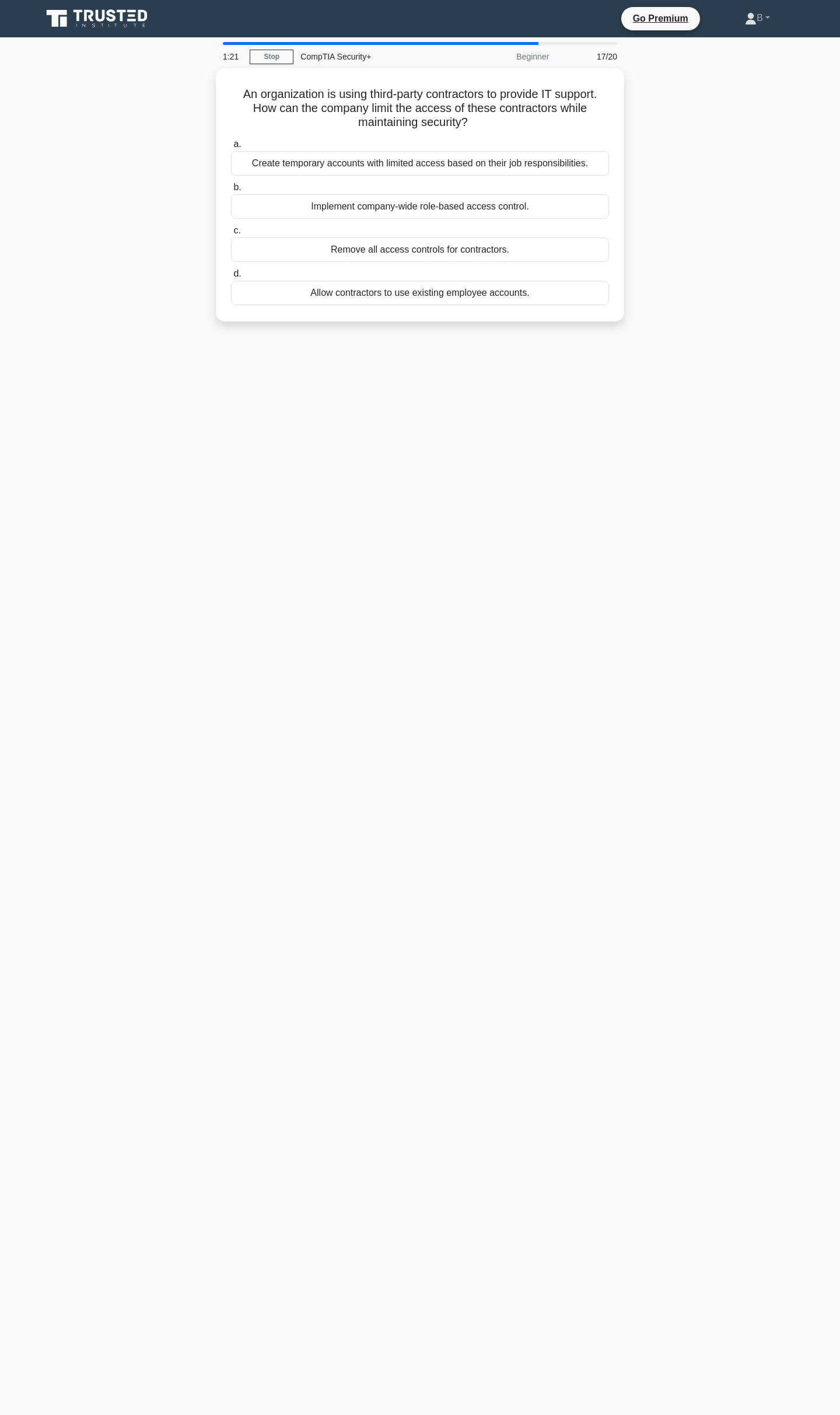
click at [698, 140] on div "An organization is using third-party contractors to provide IT support. How can…" at bounding box center [420, 201] width 770 height 267
click at [466, 164] on div "Create temporary accounts with limited access based on their job responsibiliti…" at bounding box center [420, 160] width 378 height 25
click at [231, 145] on input "a. Create temporary accounts with limited access based on their job responsibil…" at bounding box center [231, 141] width 0 height 7
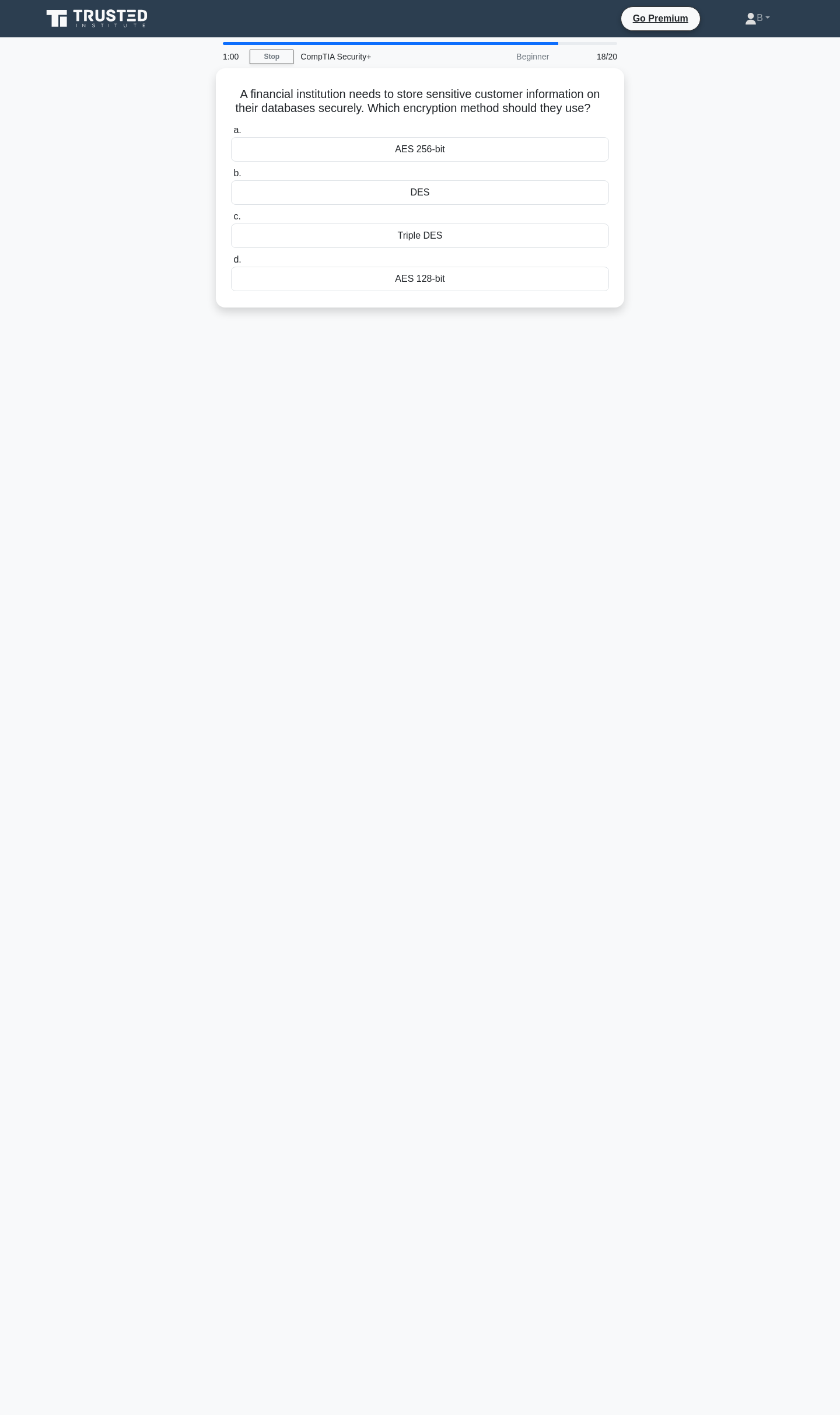
drag, startPoint x: 227, startPoint y: 86, endPoint x: 730, endPoint y: 404, distance: 595.1
click at [730, 404] on div "1:00 Stop CompTIA Security+ Beginner 18/20 A financial institution needs to sto…" at bounding box center [420, 333] width 770 height 583
copy div "A financial institution needs to store sensitive customer information on their …"
